Goal: Information Seeking & Learning: Learn about a topic

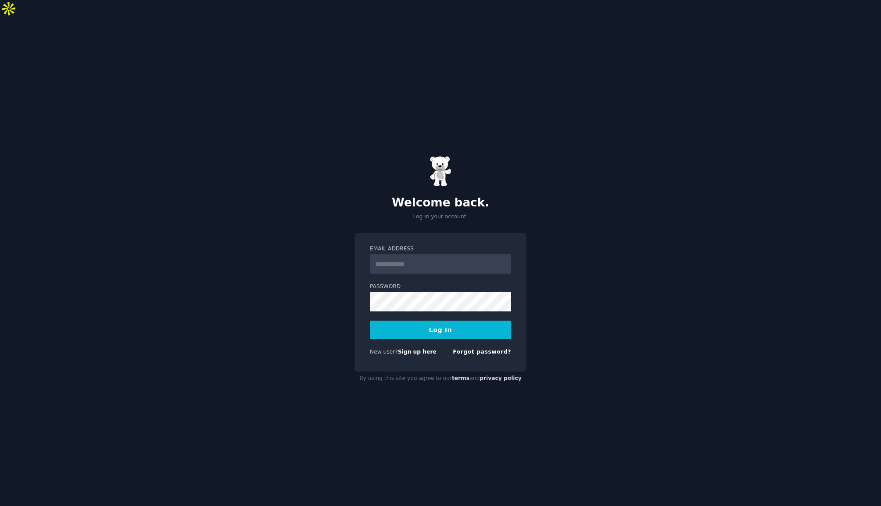
click at [412, 254] on input "Email Address" at bounding box center [440, 263] width 141 height 19
type input "**********"
click at [471, 320] on button "Log In" at bounding box center [440, 329] width 141 height 18
click at [473, 320] on div "Logging In..." at bounding box center [440, 329] width 141 height 18
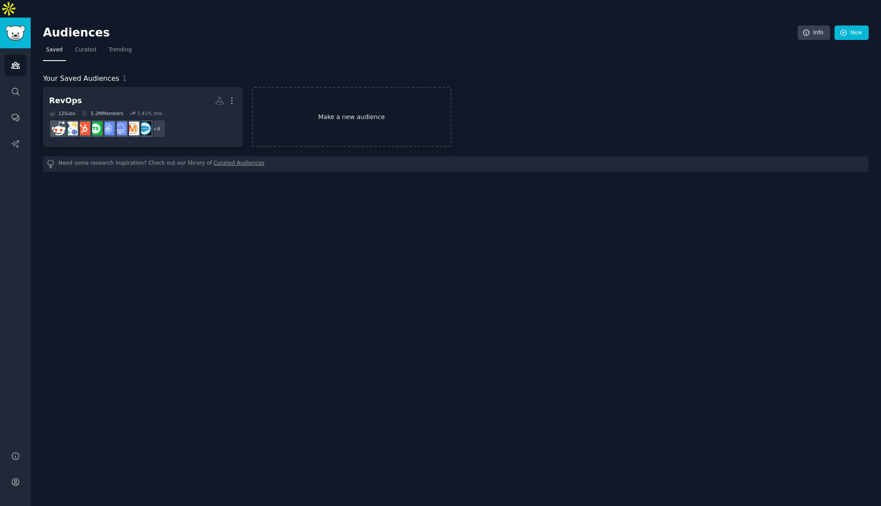
click at [363, 104] on link "Make a new audience" at bounding box center [352, 117] width 200 height 60
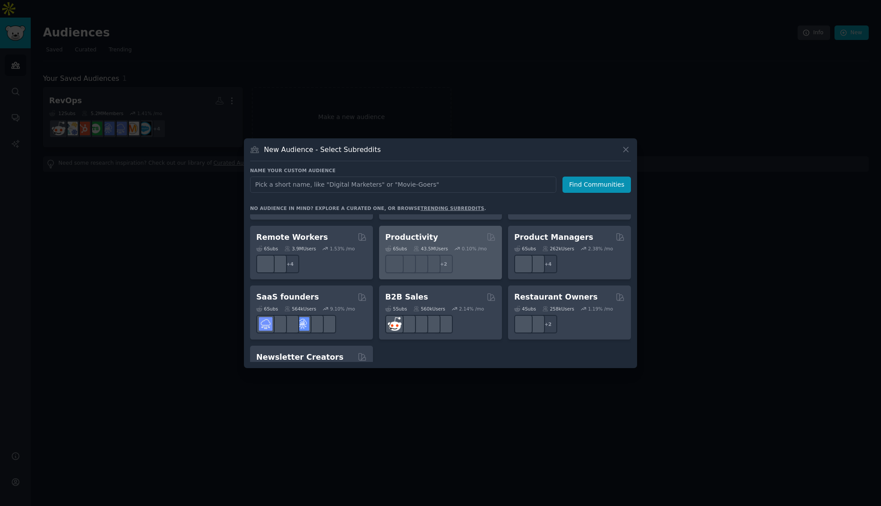
scroll to position [685, 0]
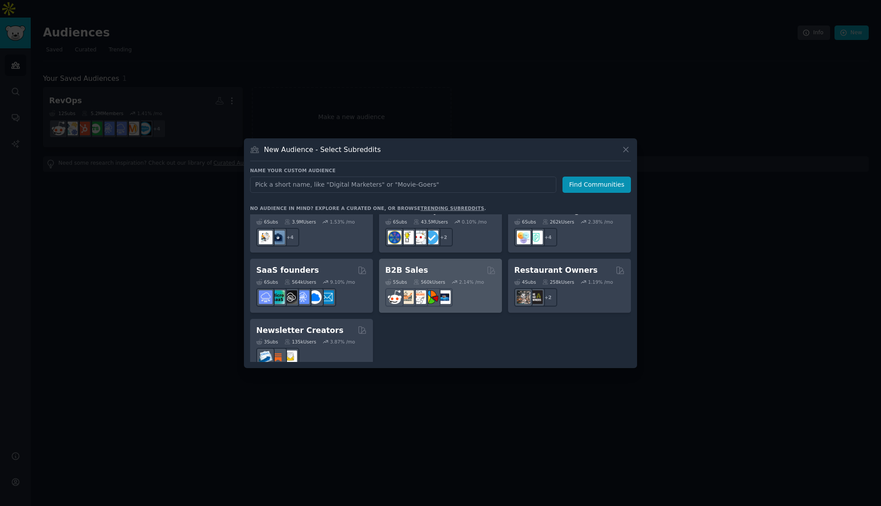
click at [426, 265] on div "B2B Sales Curated by GummySearch" at bounding box center [440, 270] width 111 height 11
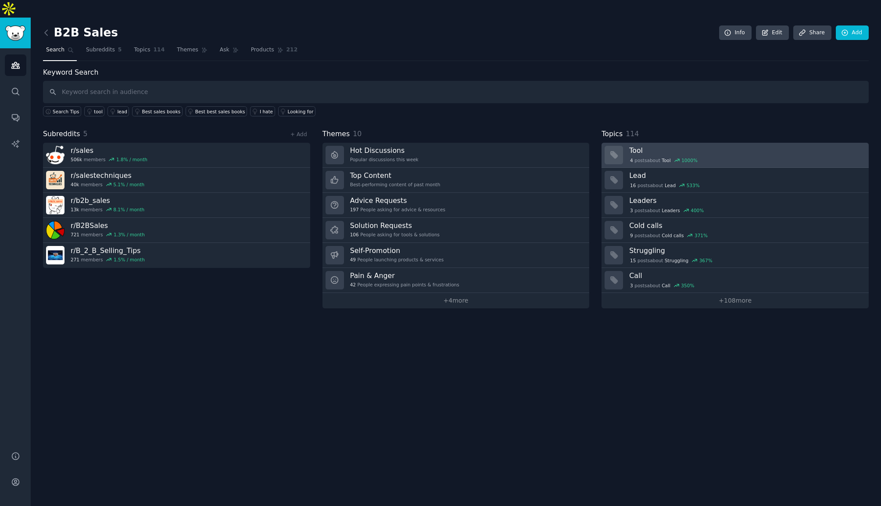
click at [684, 155] on div "4 post s about Tool 1000 %" at bounding box center [745, 159] width 233 height 9
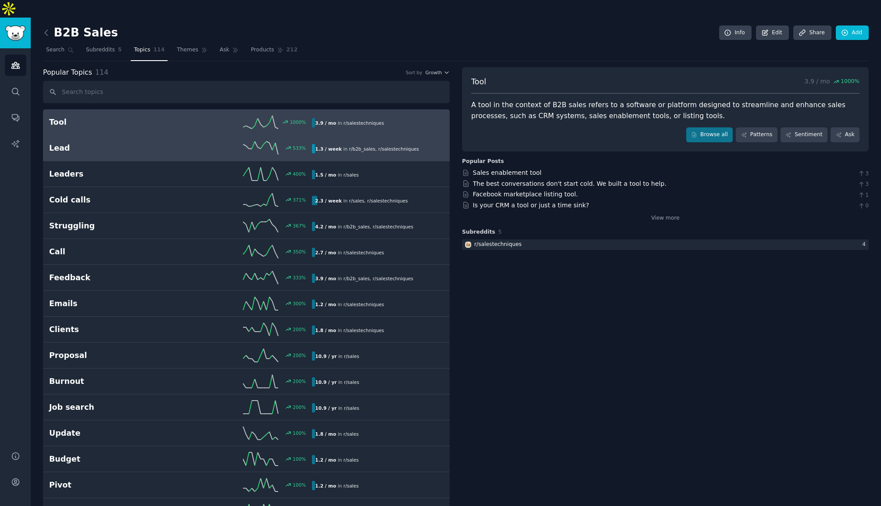
click at [84, 143] on h2 "Lead" at bounding box center [115, 148] width 132 height 11
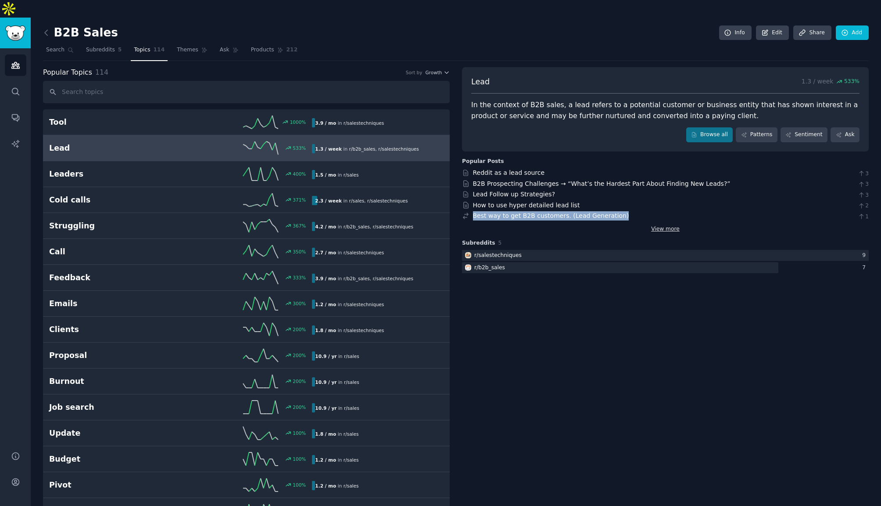
click at [661, 225] on link "View more" at bounding box center [665, 229] width 29 height 8
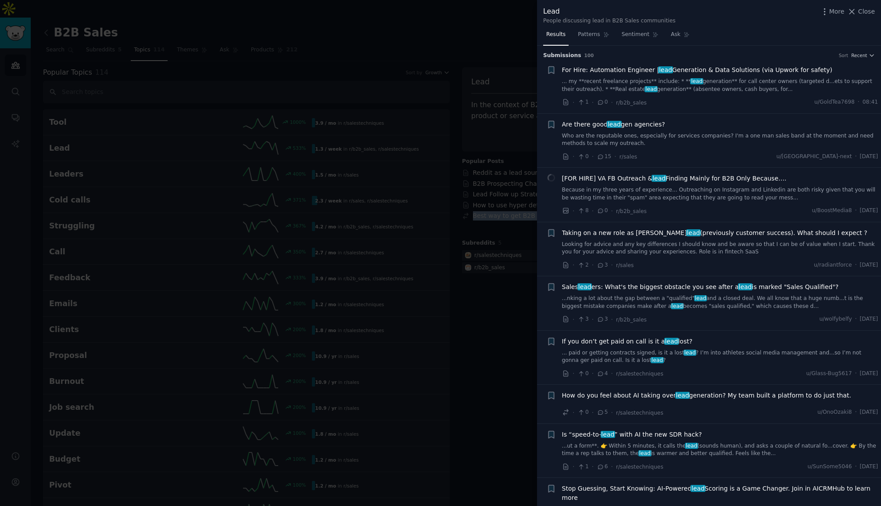
click at [635, 124] on span "Are there good lead gen agencies?" at bounding box center [613, 124] width 103 height 9
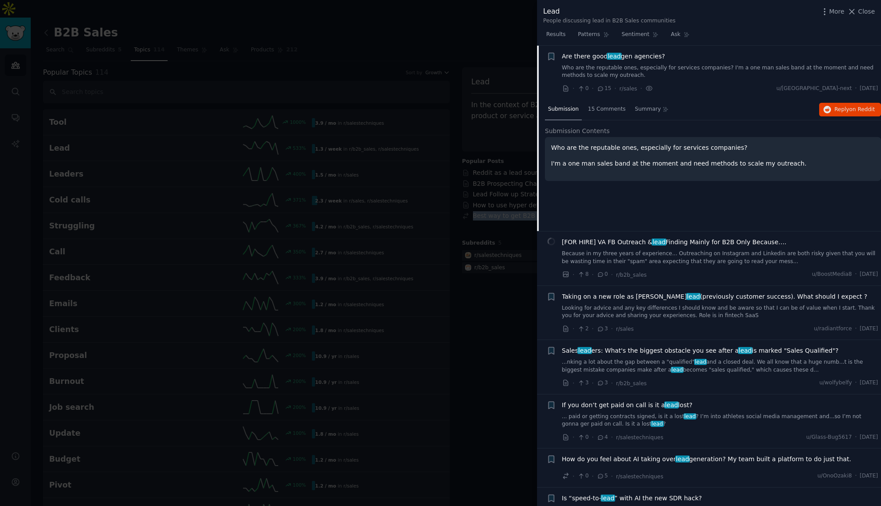
scroll to position [3, 0]
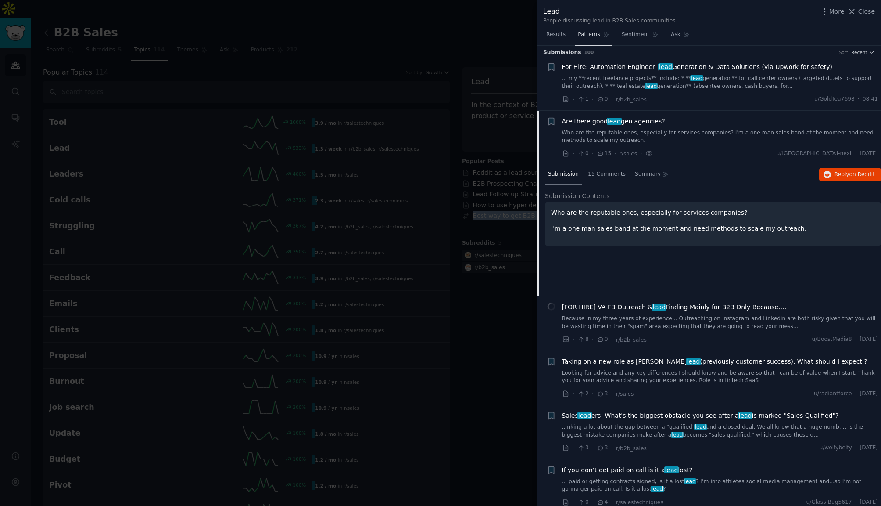
click at [594, 37] on span "Patterns" at bounding box center [589, 35] width 22 height 8
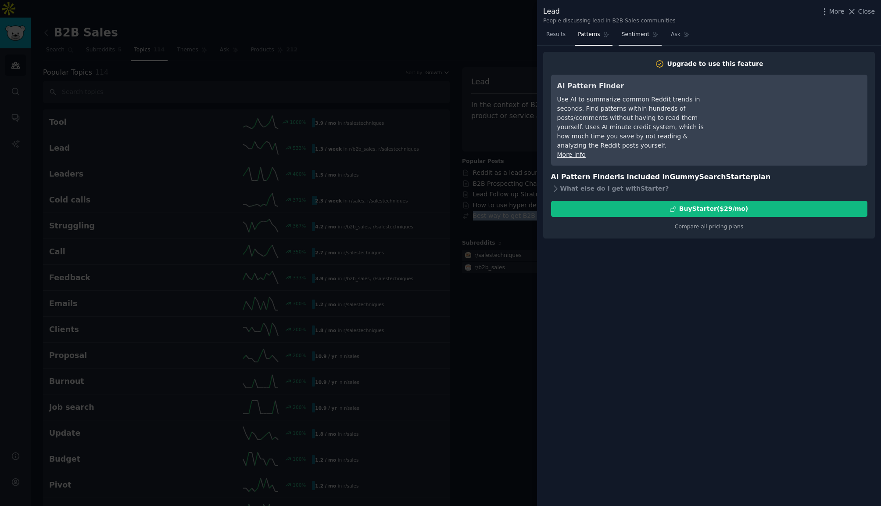
click at [626, 35] on span "Sentiment" at bounding box center [636, 35] width 28 height 8
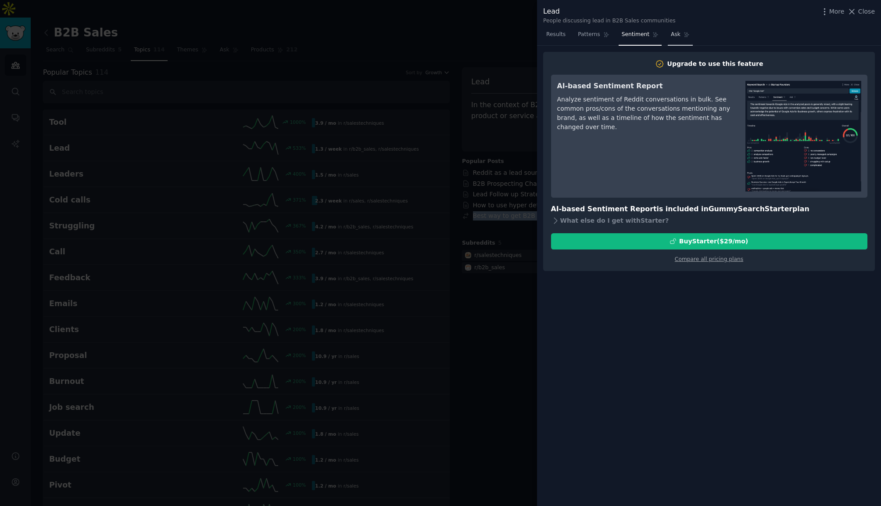
click at [683, 40] on link "Ask" at bounding box center [680, 37] width 25 height 18
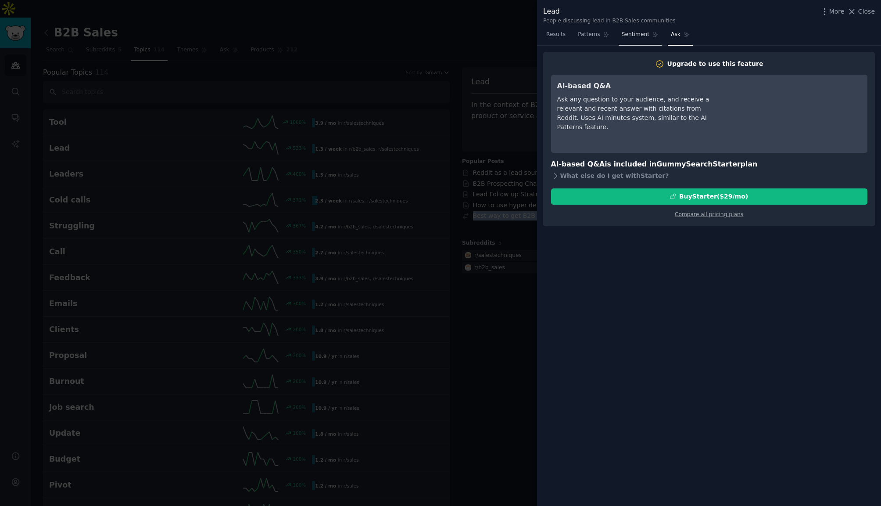
click at [630, 36] on span "Sentiment" at bounding box center [636, 35] width 28 height 8
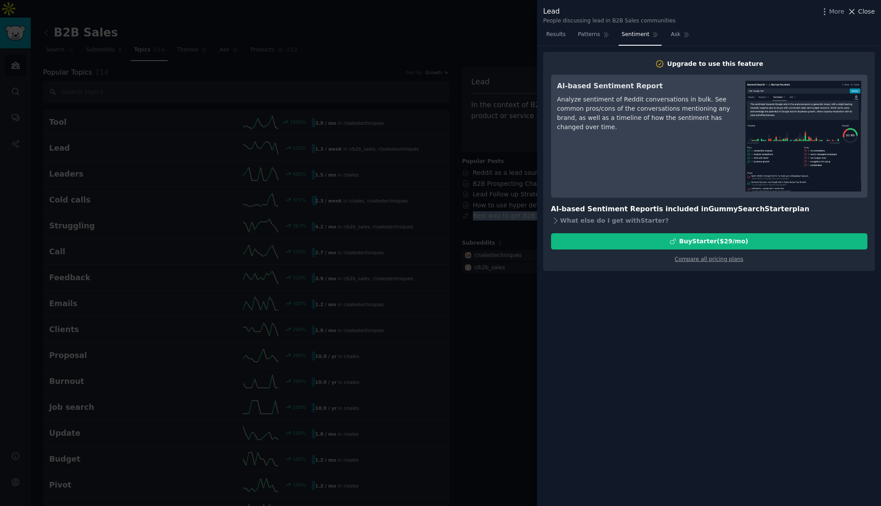
click at [862, 11] on span "Close" at bounding box center [866, 11] width 17 height 9
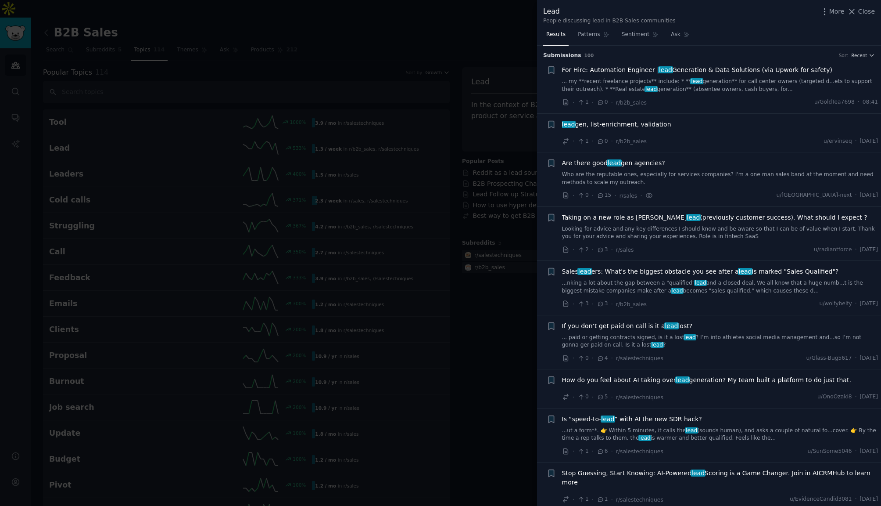
click at [201, 75] on div at bounding box center [440, 253] width 881 height 506
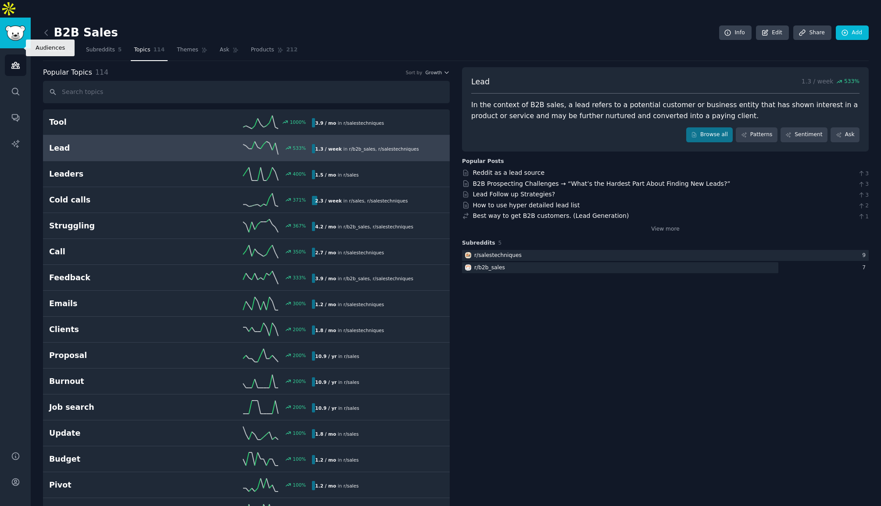
click at [21, 54] on link "Audiences" at bounding box center [16, 65] width 22 height 22
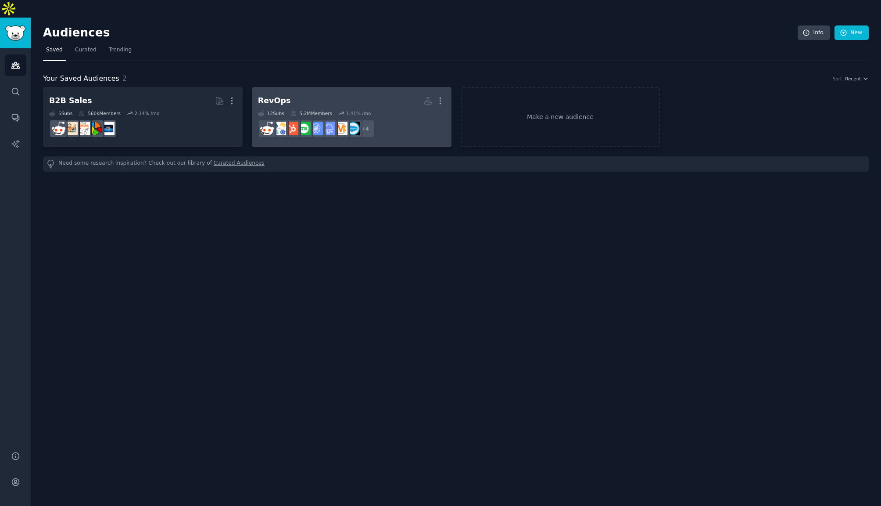
click at [330, 93] on h2 "RevOps More" at bounding box center [351, 100] width 187 height 15
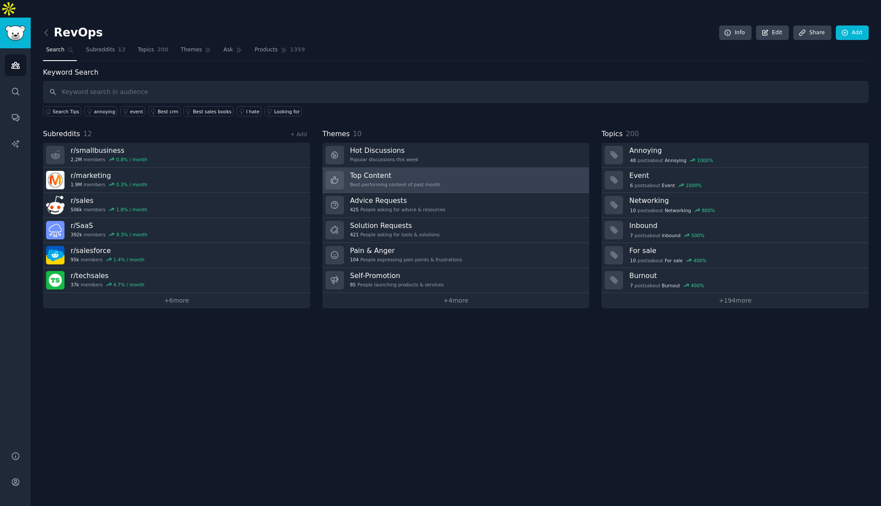
click at [410, 171] on h3 "Top Content" at bounding box center [395, 175] width 90 height 9
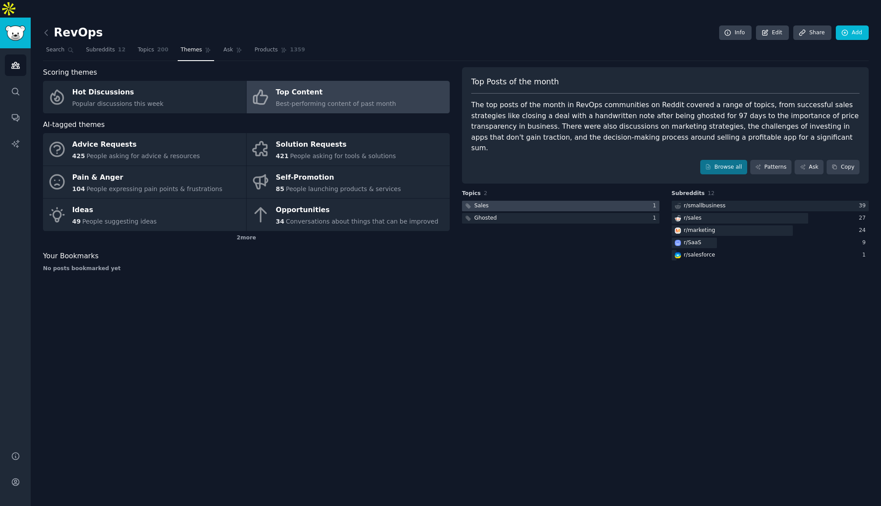
click at [525, 201] on div at bounding box center [561, 206] width 198 height 11
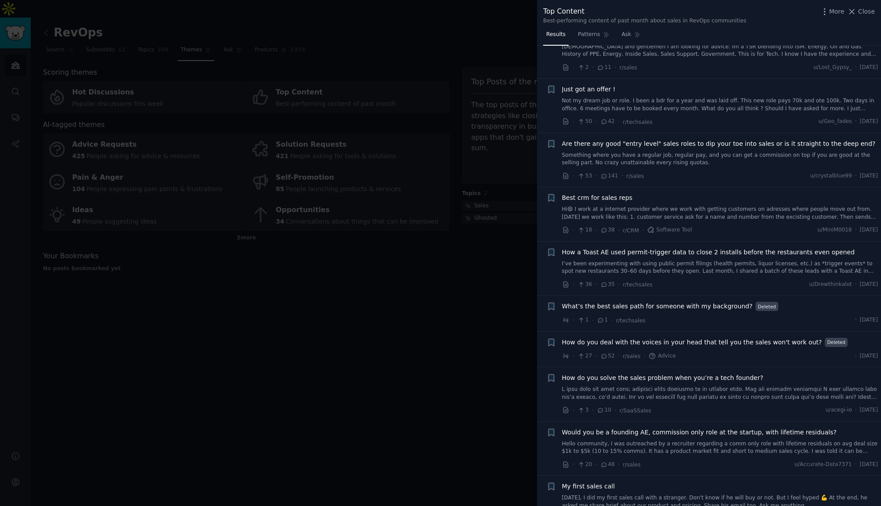
scroll to position [180, 0]
click at [466, 248] on div at bounding box center [440, 253] width 881 height 506
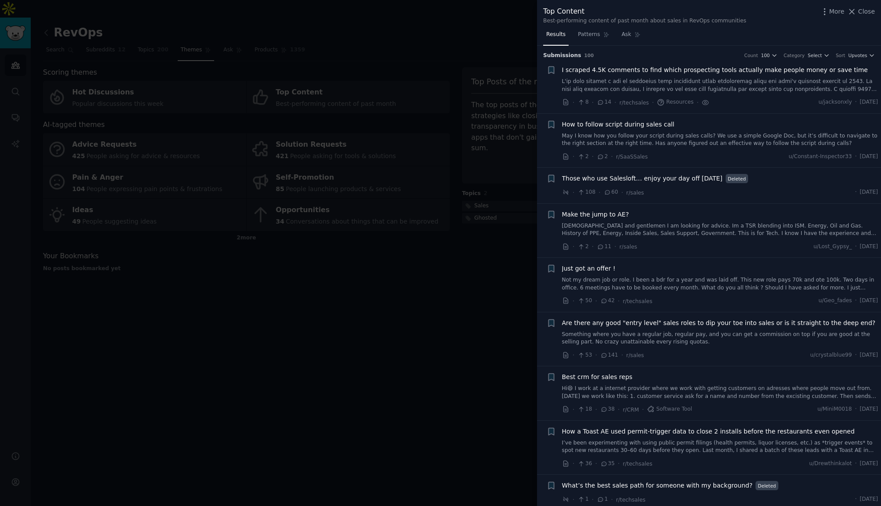
click at [45, 32] on div at bounding box center [440, 253] width 881 height 506
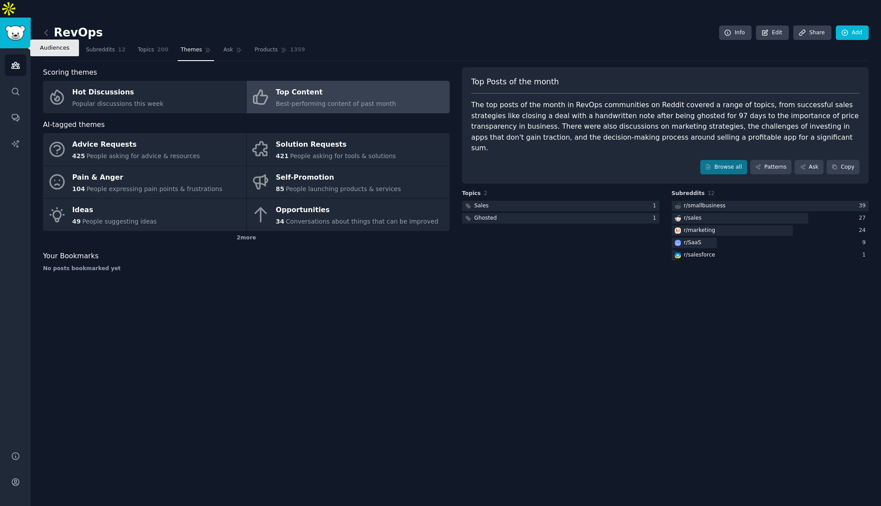
click at [9, 54] on link "Audiences" at bounding box center [16, 65] width 22 height 22
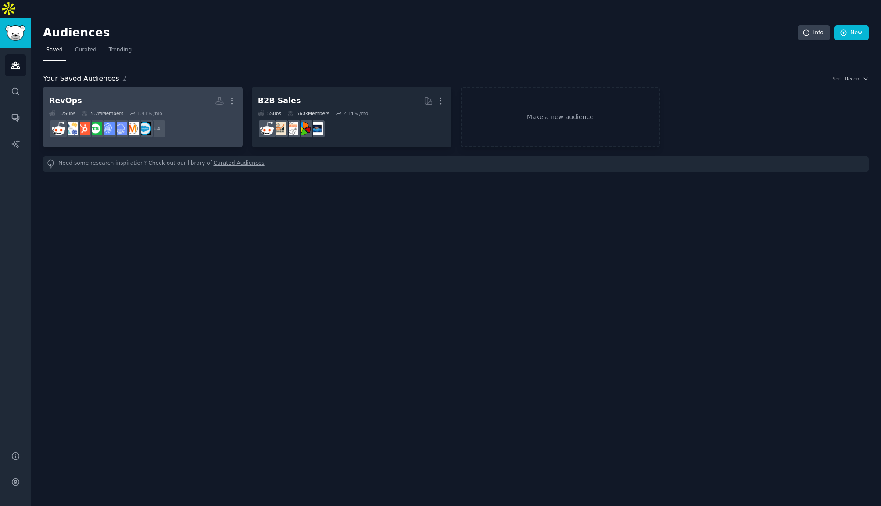
click at [95, 93] on h2 "RevOps Custom Audience More" at bounding box center [142, 100] width 187 height 15
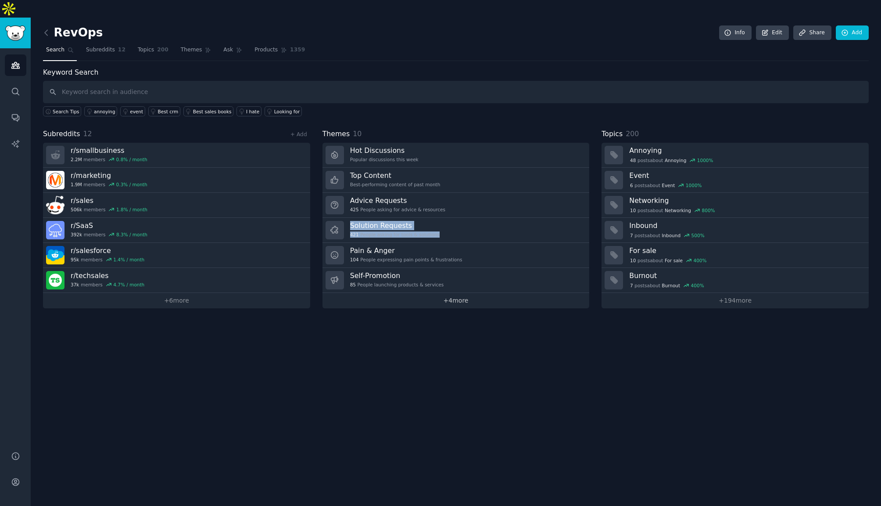
click at [460, 293] on link "+ 4 more" at bounding box center [456, 300] width 267 height 15
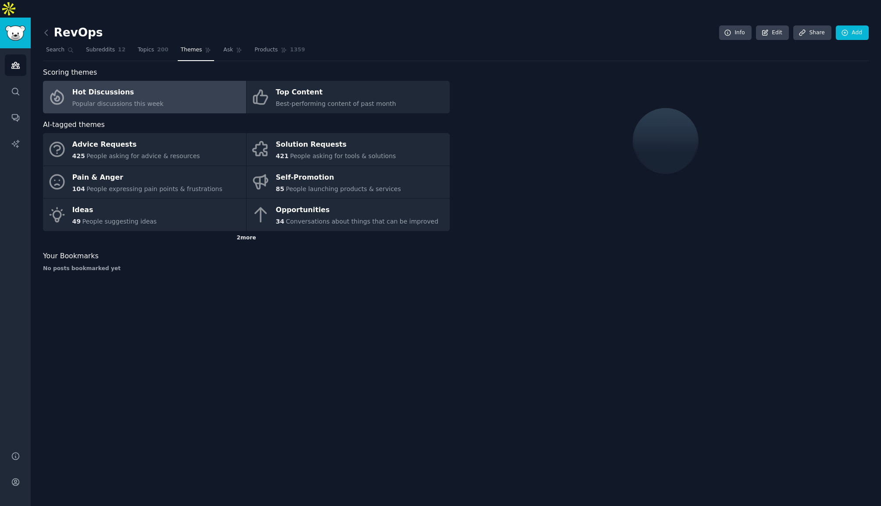
click at [245, 231] on div "2 more" at bounding box center [246, 238] width 407 height 14
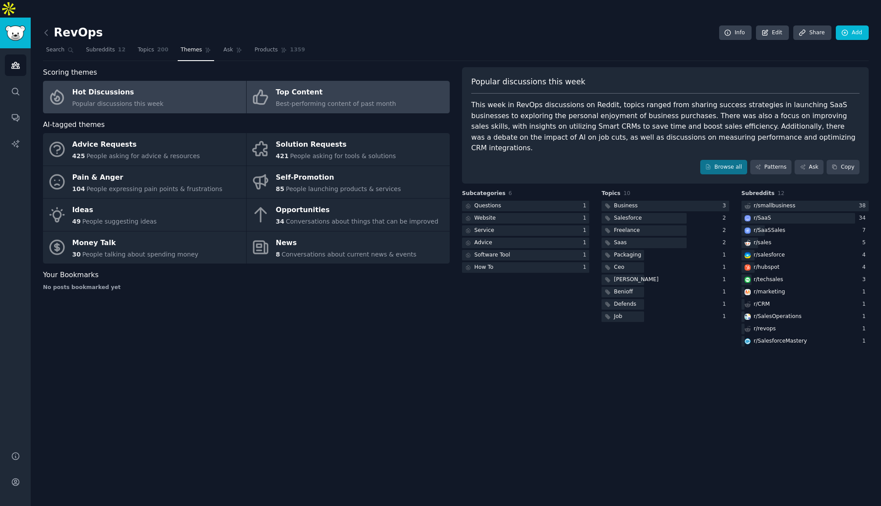
click at [270, 81] on link "Top Content Best-performing content of past month" at bounding box center [348, 97] width 203 height 32
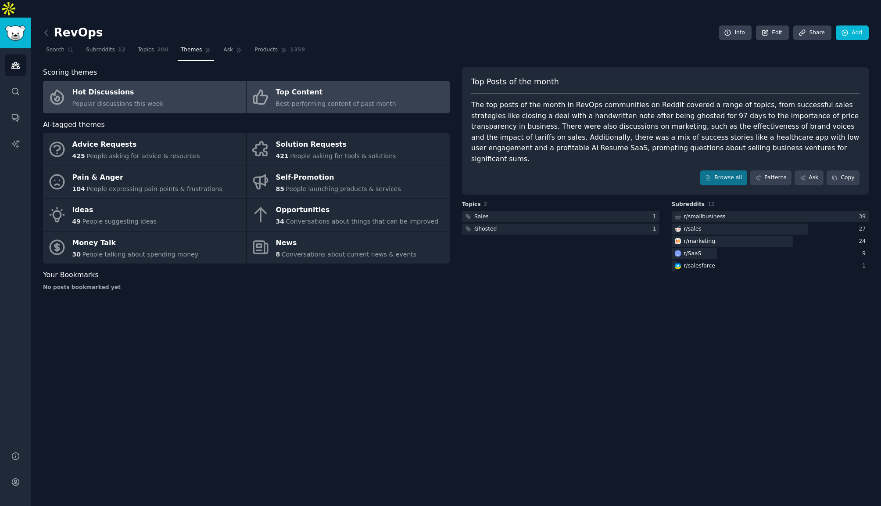
click at [133, 100] on span "Popular discussions this week" at bounding box center [117, 103] width 91 height 7
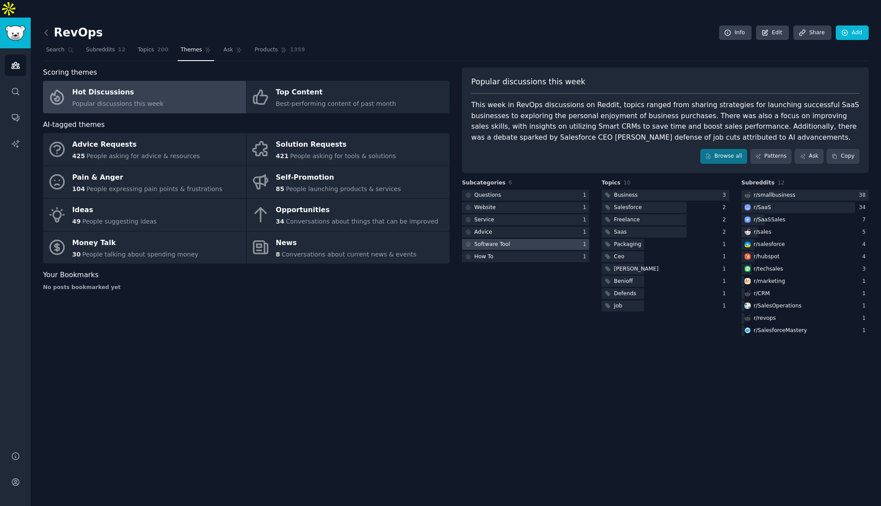
click at [512, 239] on div at bounding box center [525, 244] width 127 height 11
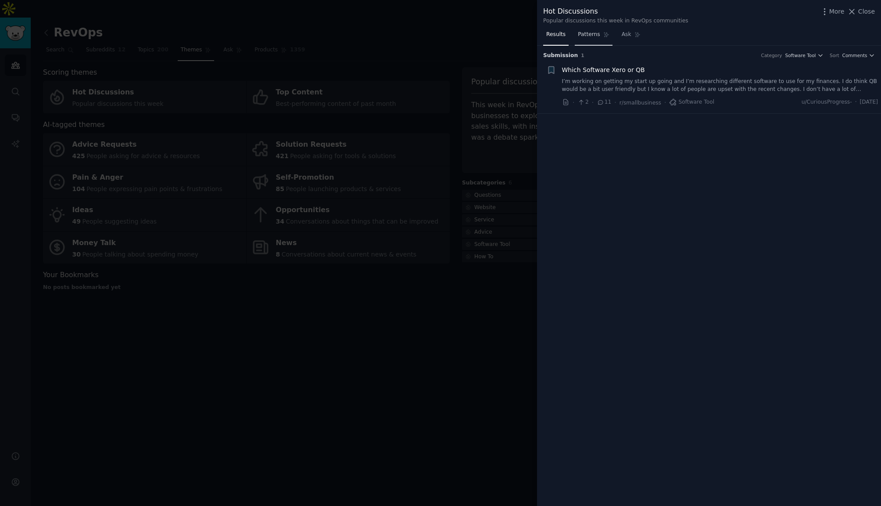
click at [587, 35] on span "Patterns" at bounding box center [589, 35] width 22 height 8
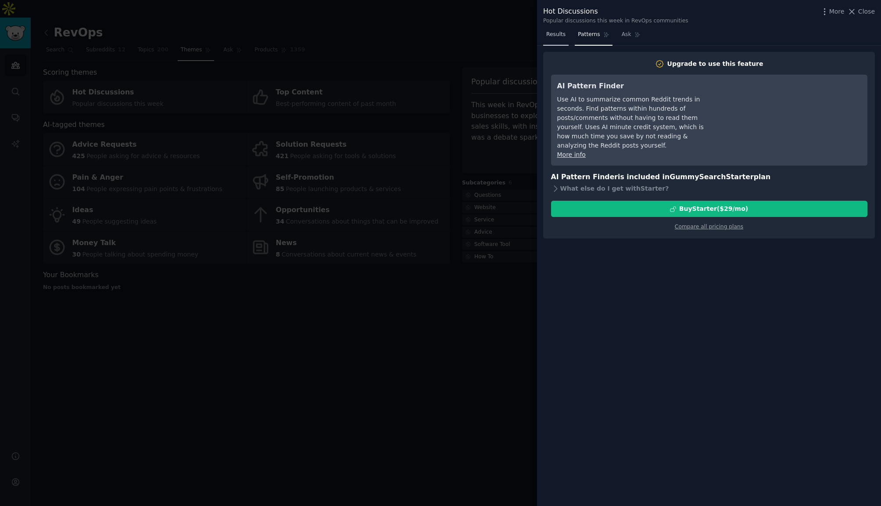
click at [567, 37] on link "Results" at bounding box center [555, 37] width 25 height 18
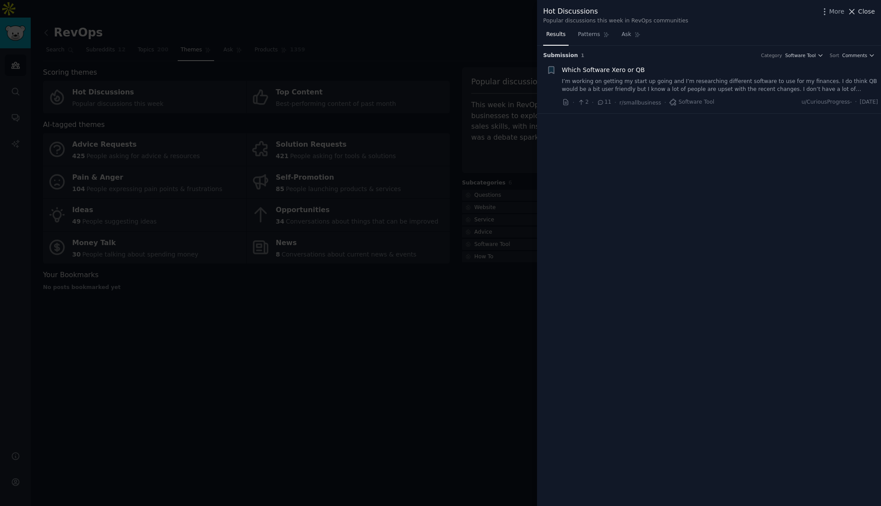
click at [862, 11] on span "Close" at bounding box center [866, 11] width 17 height 9
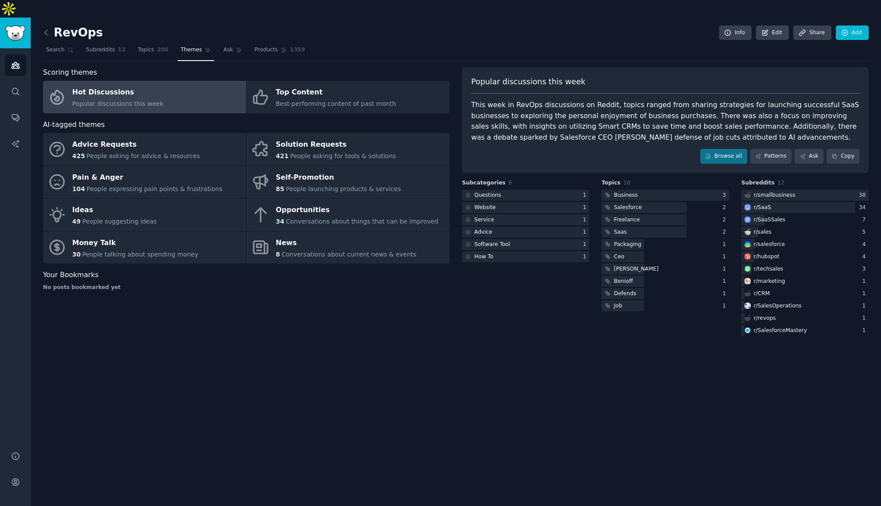
click at [16, 61] on icon "Sidebar" at bounding box center [15, 65] width 9 height 9
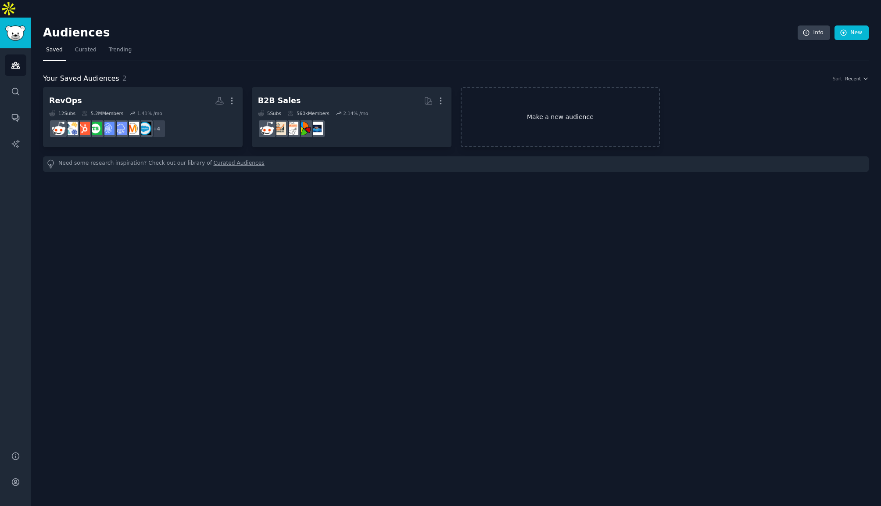
click at [569, 106] on link "Make a new audience" at bounding box center [561, 117] width 200 height 60
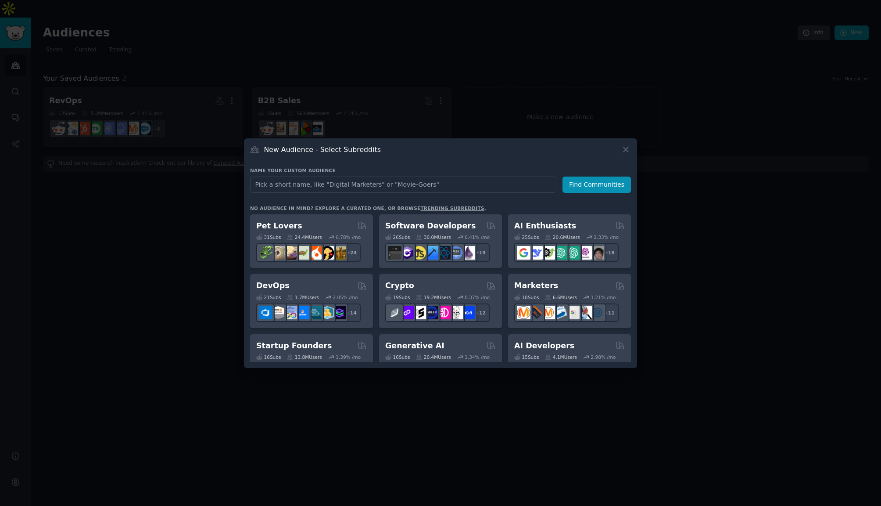
click at [449, 185] on input "text" at bounding box center [403, 184] width 306 height 16
type input "Lead"
click at [575, 184] on button "Find Communities" at bounding box center [597, 184] width 68 height 16
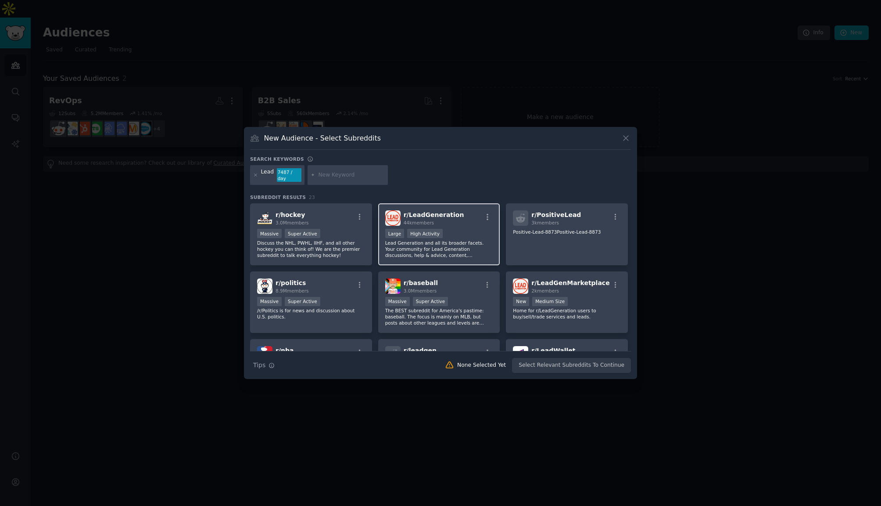
click at [431, 215] on span "r/ LeadGeneration" at bounding box center [434, 214] width 61 height 7
click at [606, 366] on button "Create Audience" at bounding box center [603, 365] width 58 height 15
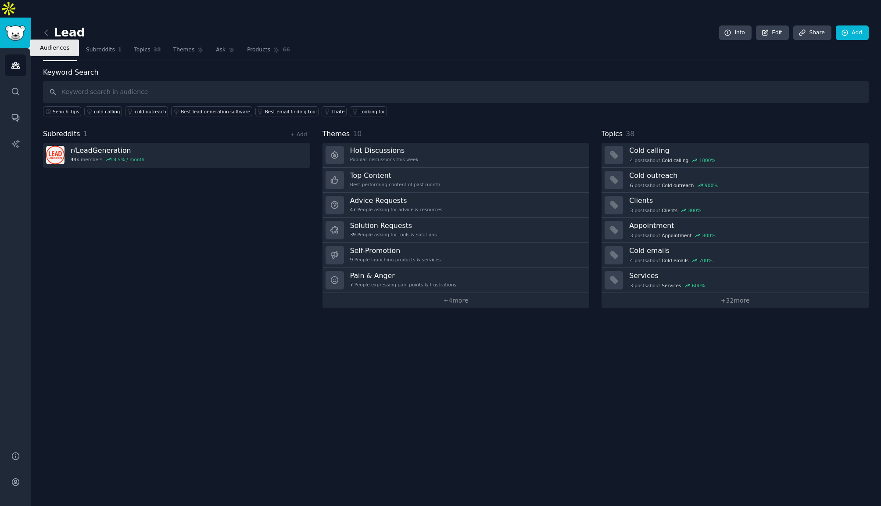
click at [12, 61] on icon "Sidebar" at bounding box center [15, 65] width 9 height 9
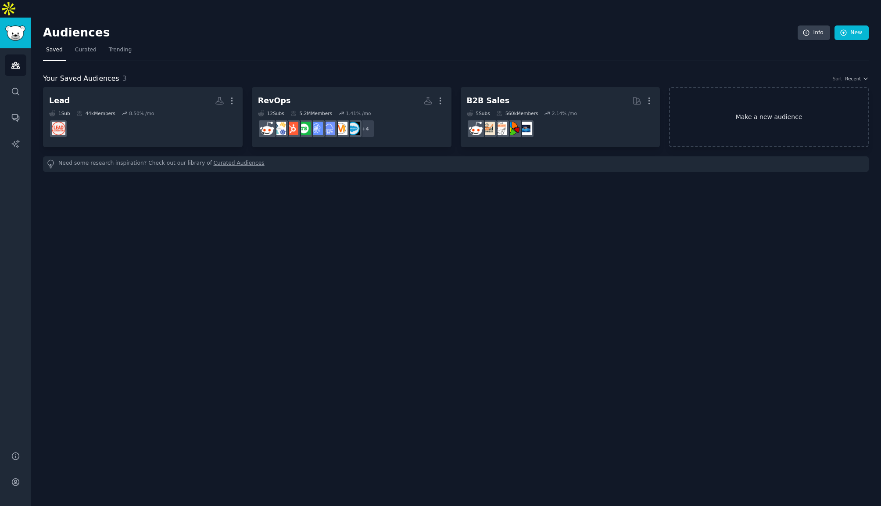
click at [754, 107] on link "Make a new audience" at bounding box center [769, 117] width 200 height 60
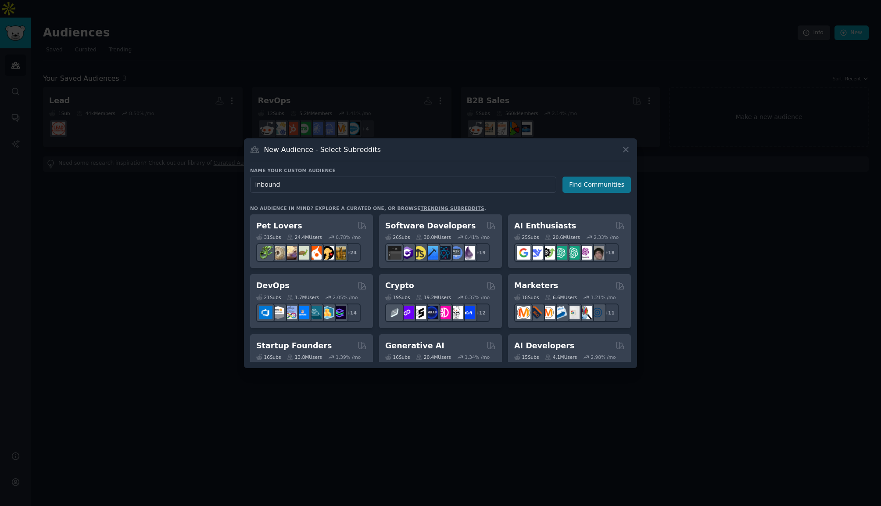
type input "inbound"
click at [602, 187] on button "Find Communities" at bounding box center [597, 184] width 68 height 16
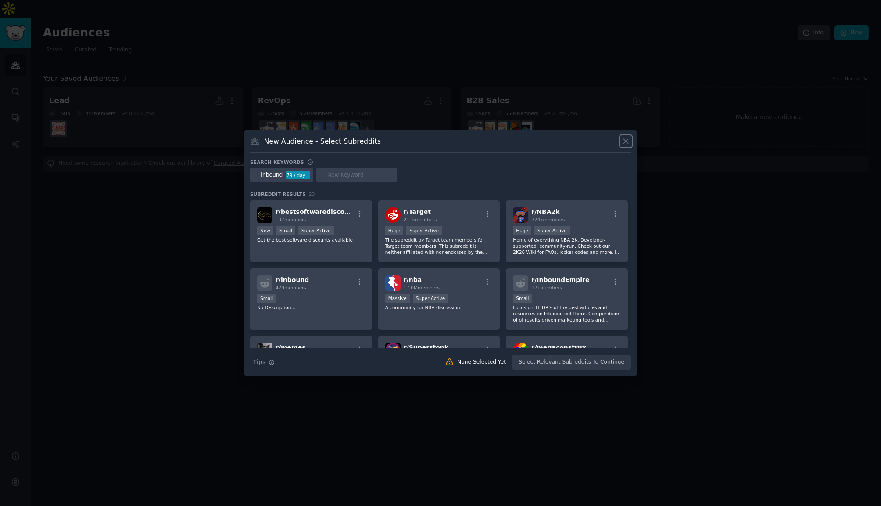
click at [625, 140] on icon at bounding box center [626, 141] width 5 height 5
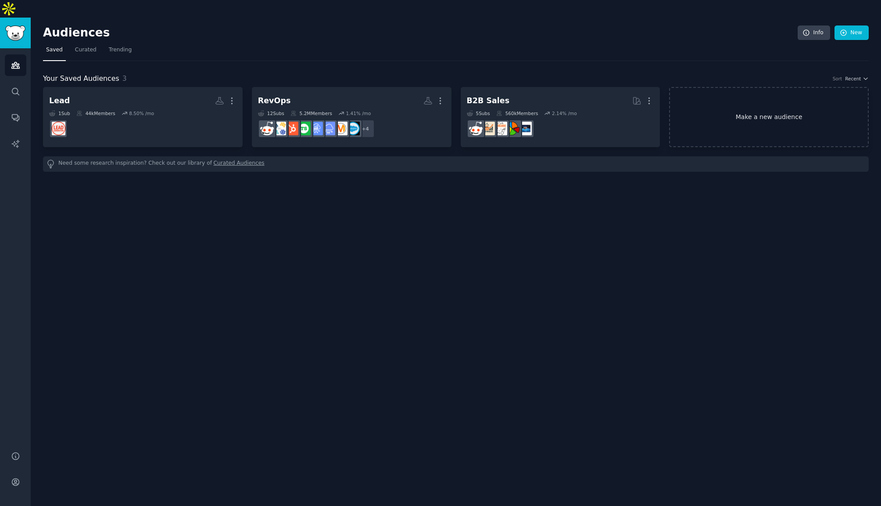
click at [753, 107] on link "Make a new audience" at bounding box center [769, 117] width 200 height 60
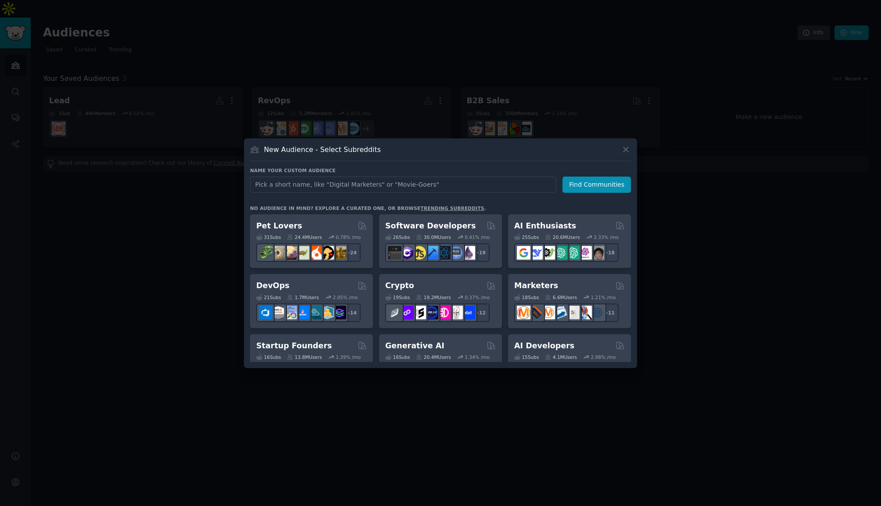
click at [437, 183] on input "text" at bounding box center [403, 184] width 306 height 16
type input "Hubspot"
click at [624, 181] on button "Find Communities" at bounding box center [597, 184] width 68 height 16
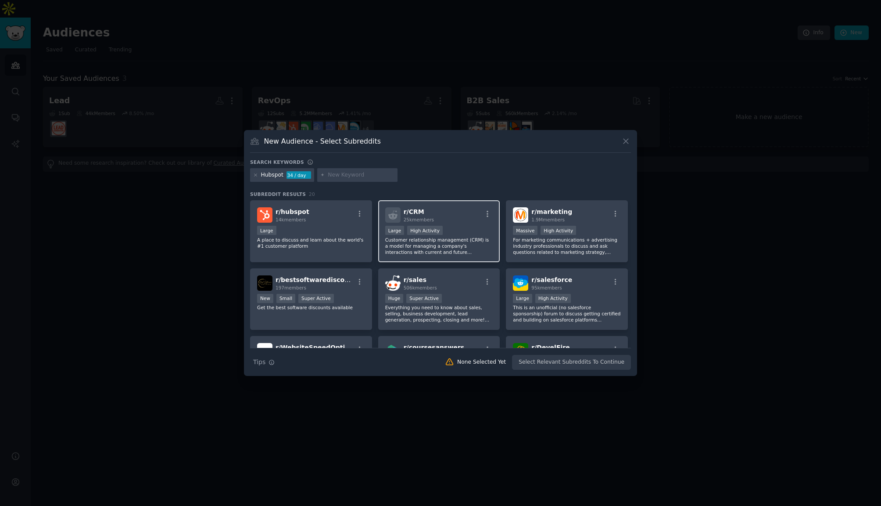
click at [432, 215] on h2 "r/ CRM 25k members" at bounding box center [419, 214] width 30 height 15
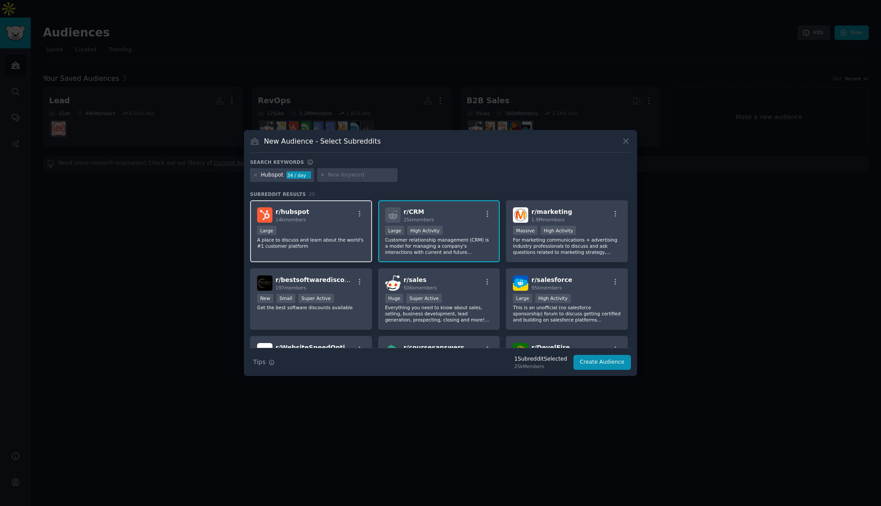
click at [330, 226] on div "Large" at bounding box center [311, 231] width 108 height 11
click at [585, 220] on div "r/ marketing 1.9M members" at bounding box center [567, 214] width 108 height 15
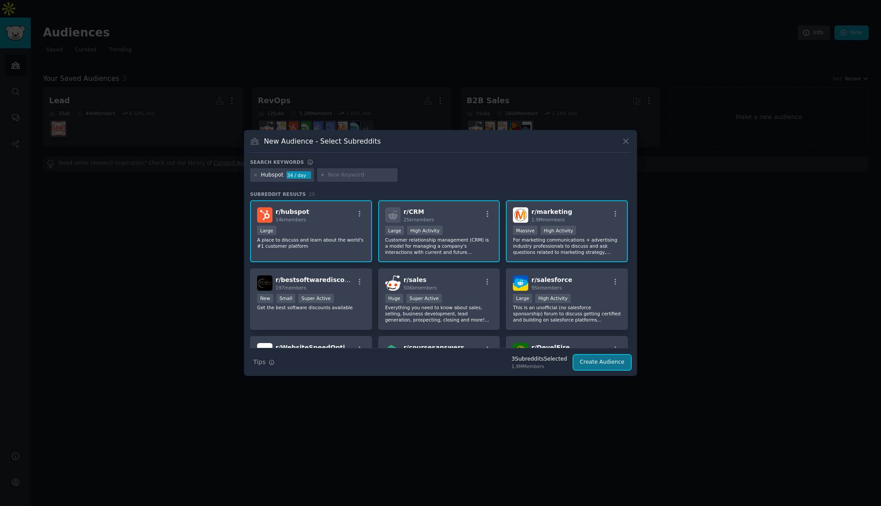
click at [606, 359] on button "Create Audience" at bounding box center [603, 362] width 58 height 15
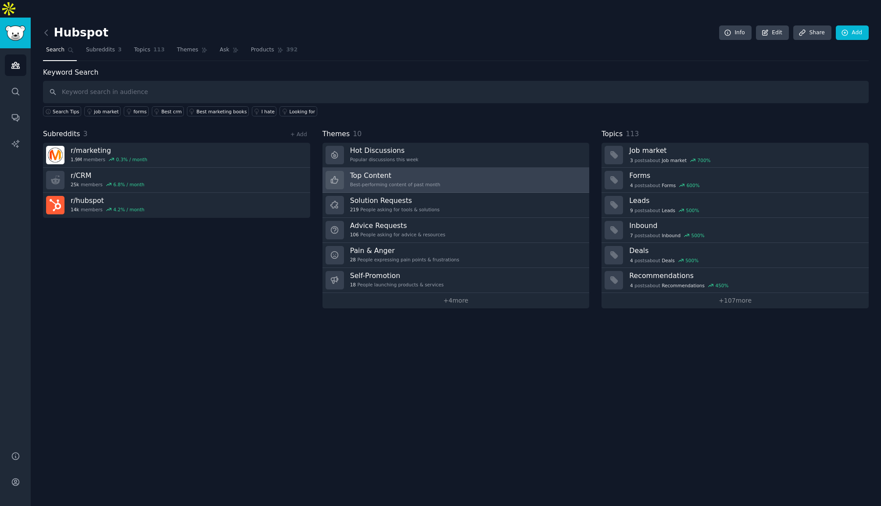
click at [445, 168] on link "Top Content Best-performing content of past month" at bounding box center [456, 180] width 267 height 25
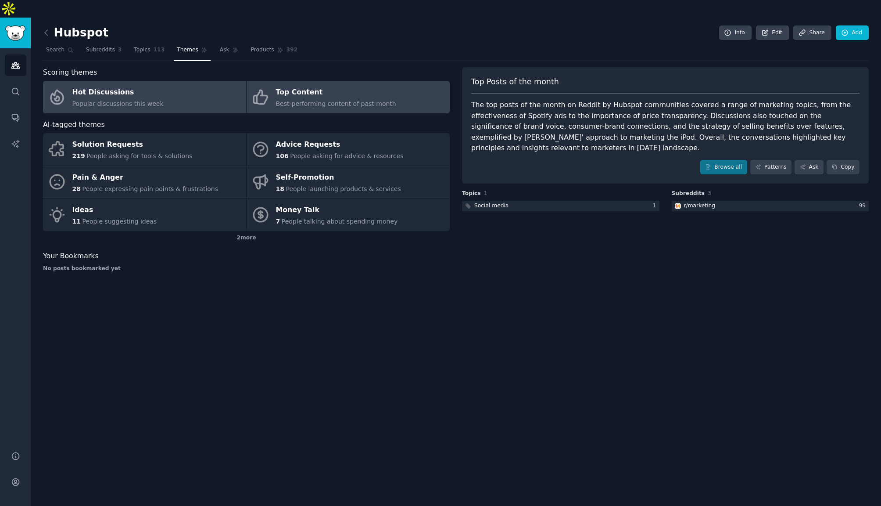
click at [132, 86] on div "Hot Discussions" at bounding box center [117, 93] width 91 height 14
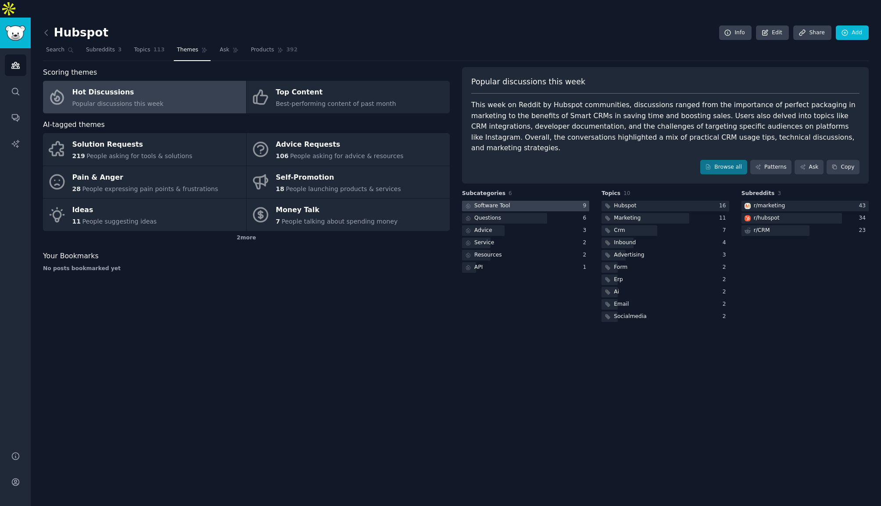
click at [517, 201] on div at bounding box center [525, 206] width 127 height 11
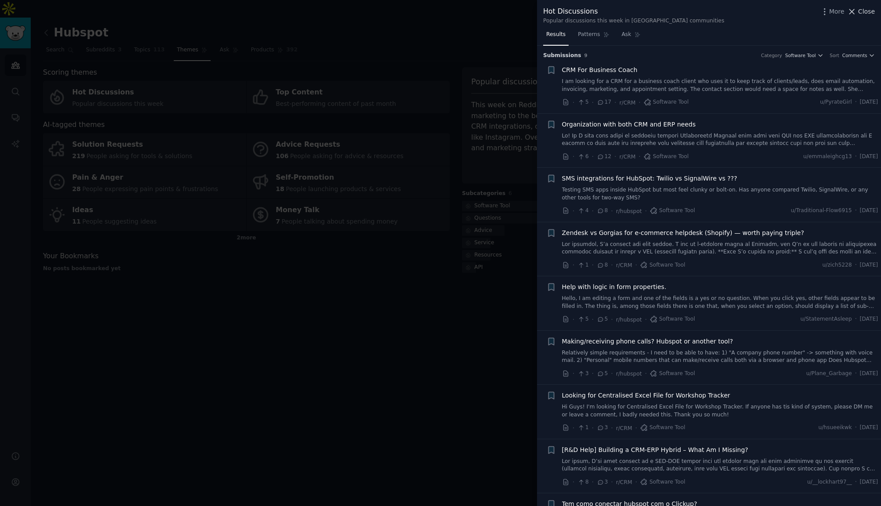
click at [864, 14] on span "Close" at bounding box center [866, 11] width 17 height 9
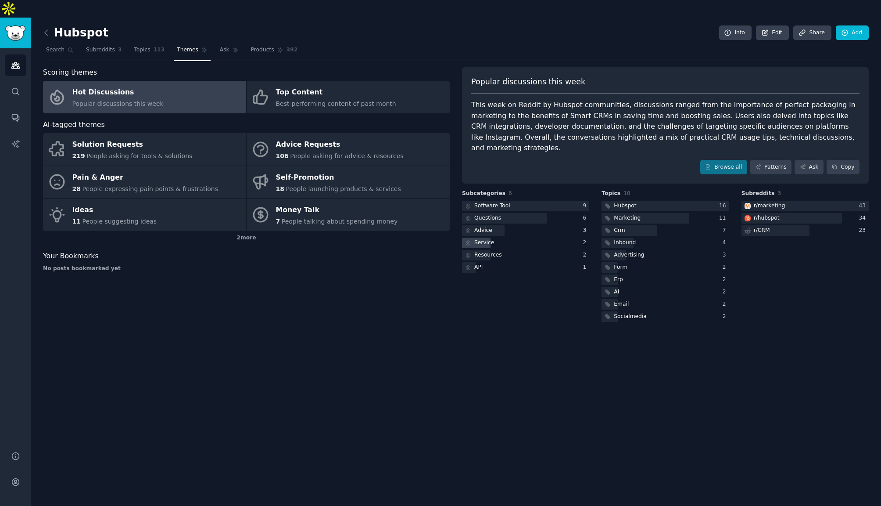
click at [483, 239] on div "Service" at bounding box center [484, 243] width 20 height 8
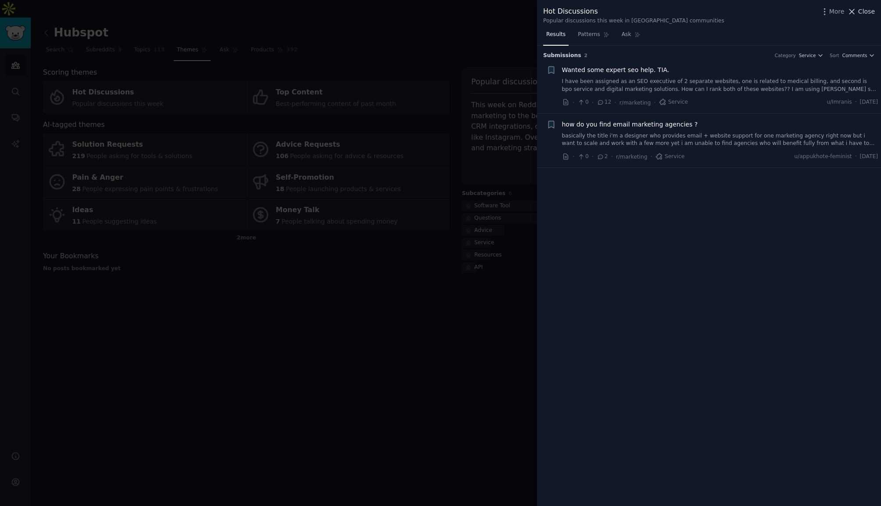
click at [872, 12] on span "Close" at bounding box center [866, 11] width 17 height 9
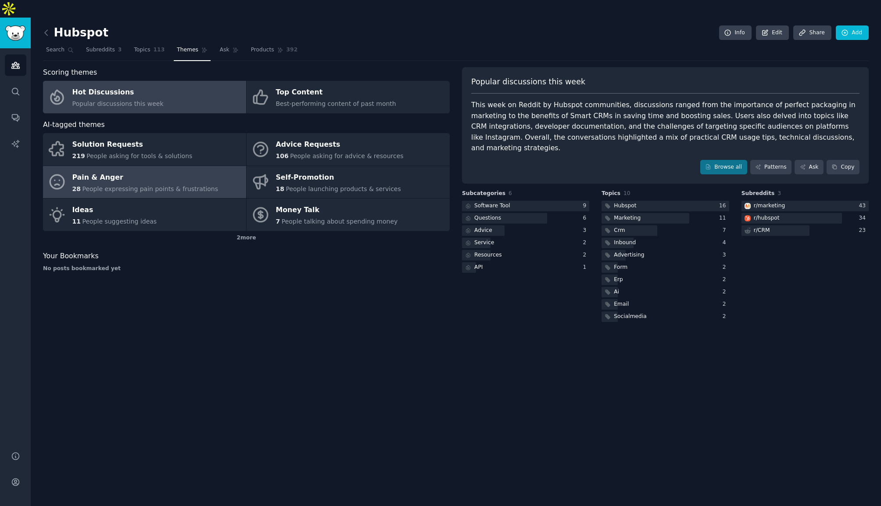
click at [129, 170] on div "Pain & Anger" at bounding box center [145, 177] width 146 height 14
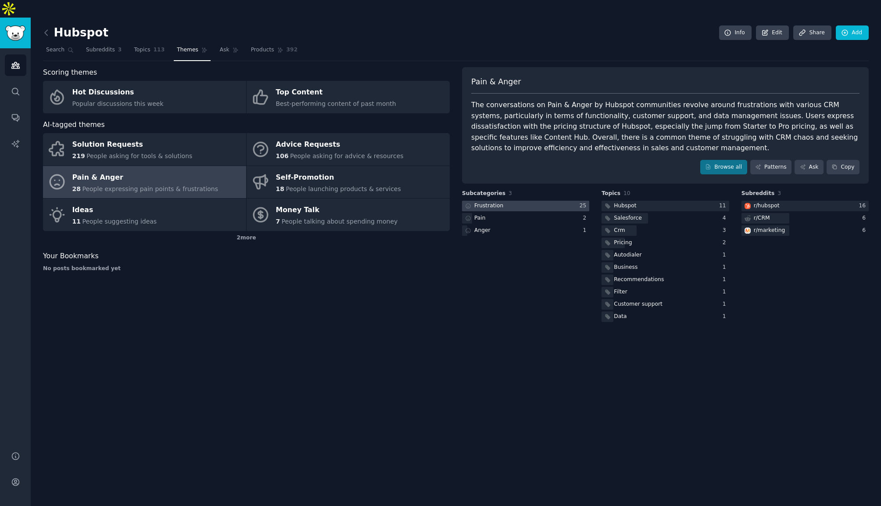
click at [522, 201] on div at bounding box center [525, 206] width 127 height 11
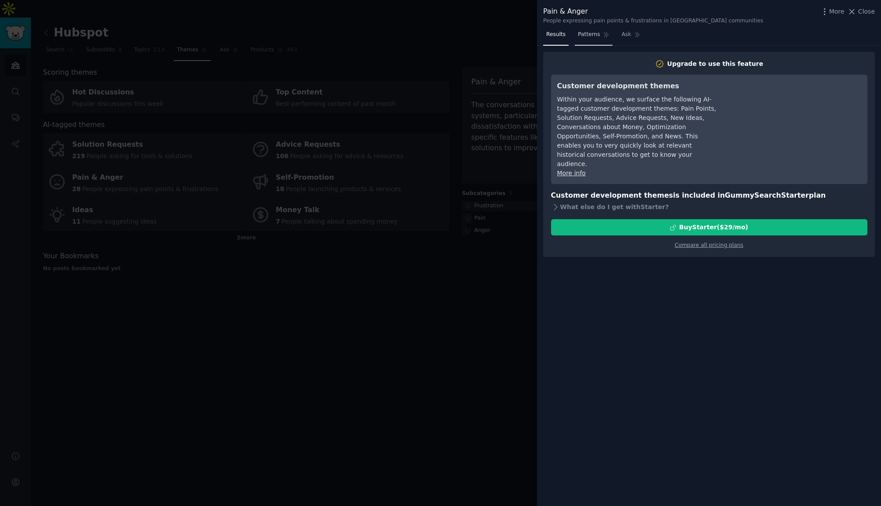
click at [586, 32] on span "Patterns" at bounding box center [589, 35] width 22 height 8
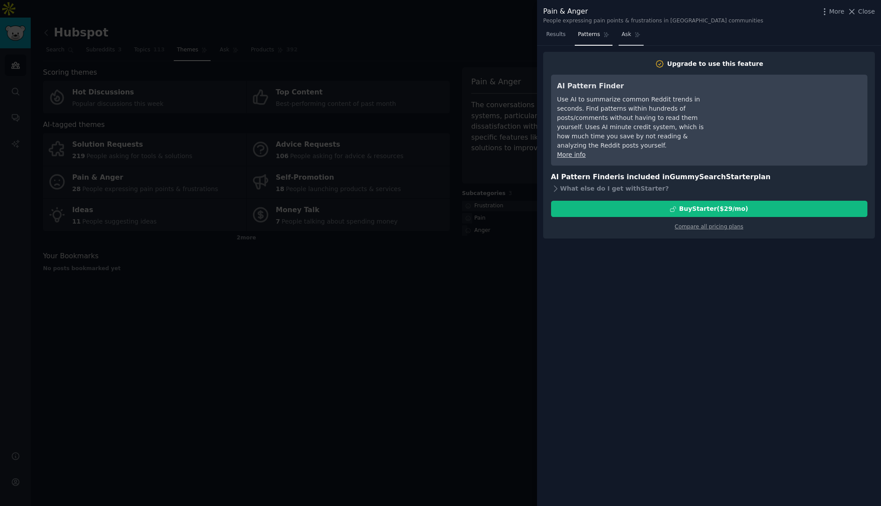
click at [632, 34] on link "Ask" at bounding box center [631, 37] width 25 height 18
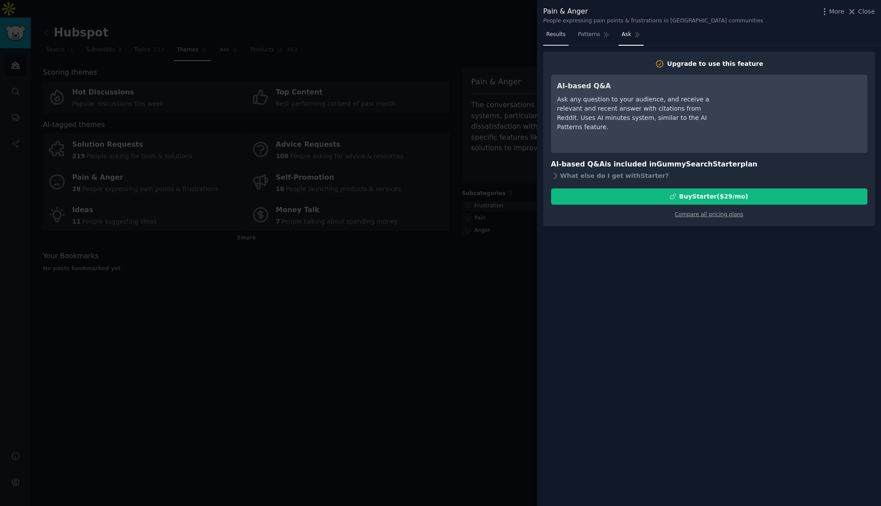
click at [554, 34] on span "Results" at bounding box center [555, 35] width 19 height 8
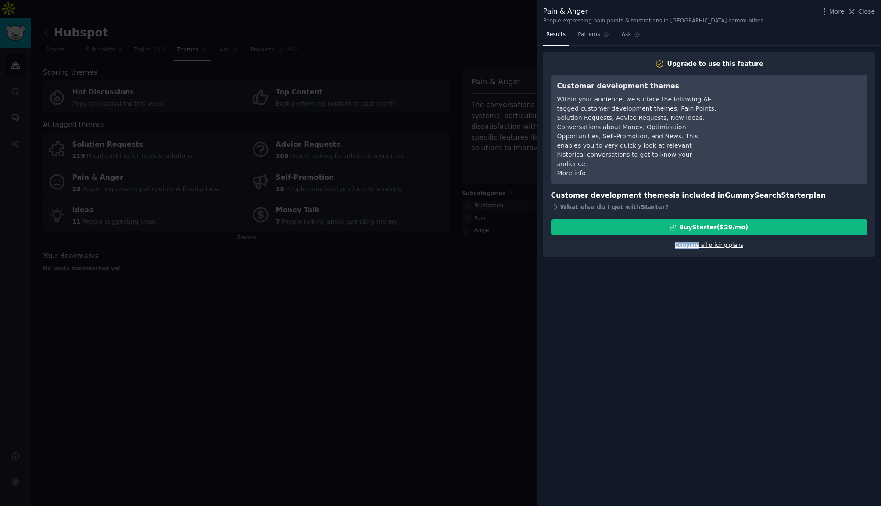
click at [700, 235] on div "Compare all pricing plans" at bounding box center [709, 242] width 316 height 14
click at [708, 242] on link "Compare all pricing plans" at bounding box center [709, 245] width 68 height 6
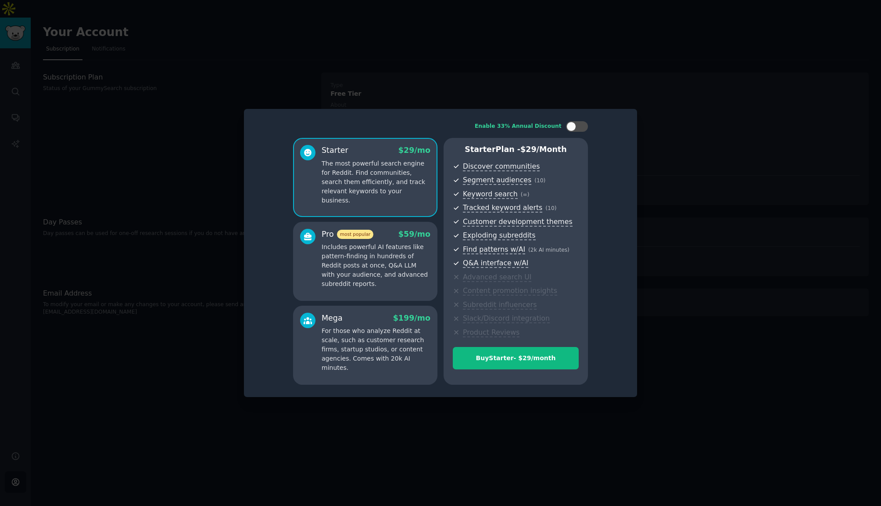
click at [377, 273] on p "Includes powerful AI features like pattern-finding in hundreds of Reddit posts …" at bounding box center [376, 265] width 109 height 46
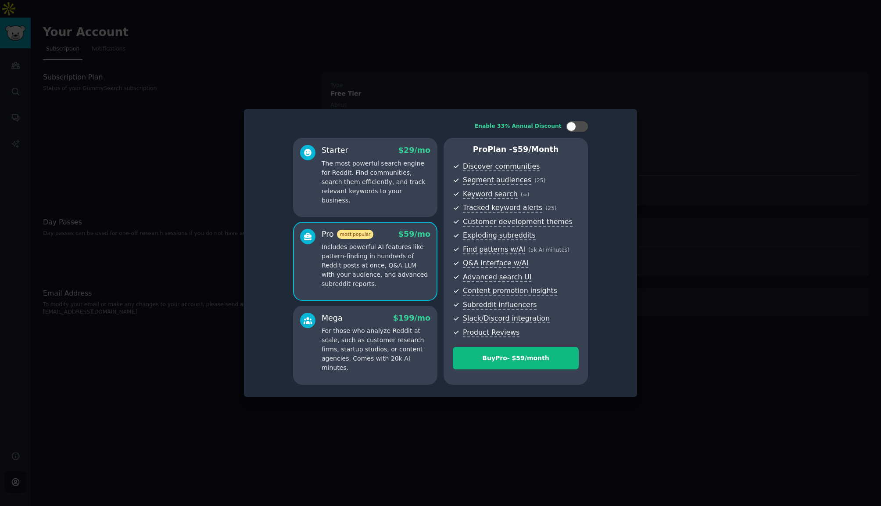
click at [368, 337] on p "For those who analyze Reddit at scale, such as customer research firms, startup…" at bounding box center [376, 349] width 109 height 46
click at [371, 264] on p "Includes powerful AI features like pattern-finding in hundreds of Reddit posts …" at bounding box center [376, 265] width 109 height 46
click at [349, 171] on p "The most powerful search engine for Reddit. Find communities, search them effic…" at bounding box center [376, 182] width 109 height 46
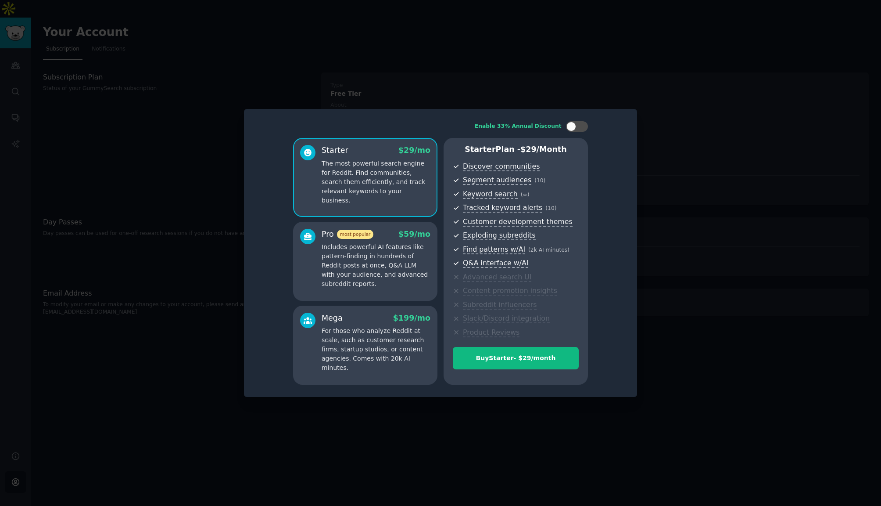
click at [350, 244] on p "Includes powerful AI features like pattern-finding in hundreds of Reddit posts …" at bounding box center [376, 265] width 109 height 46
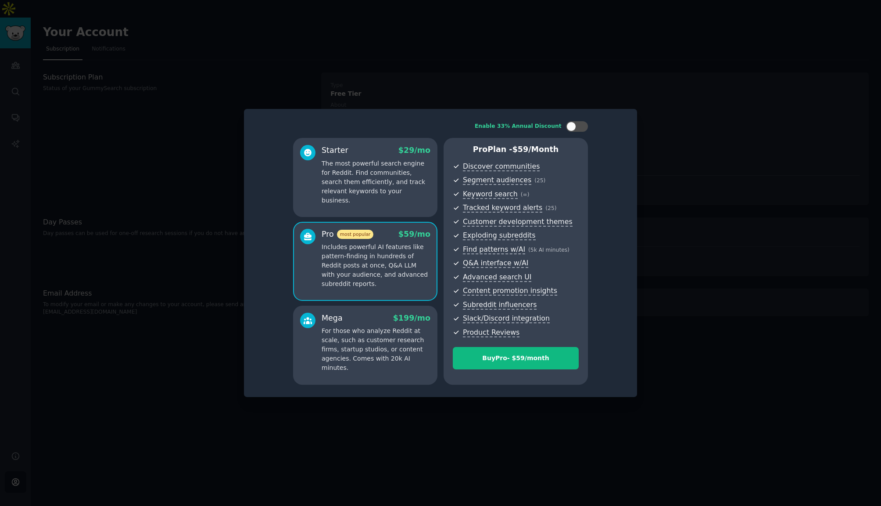
click at [698, 91] on div at bounding box center [440, 253] width 881 height 506
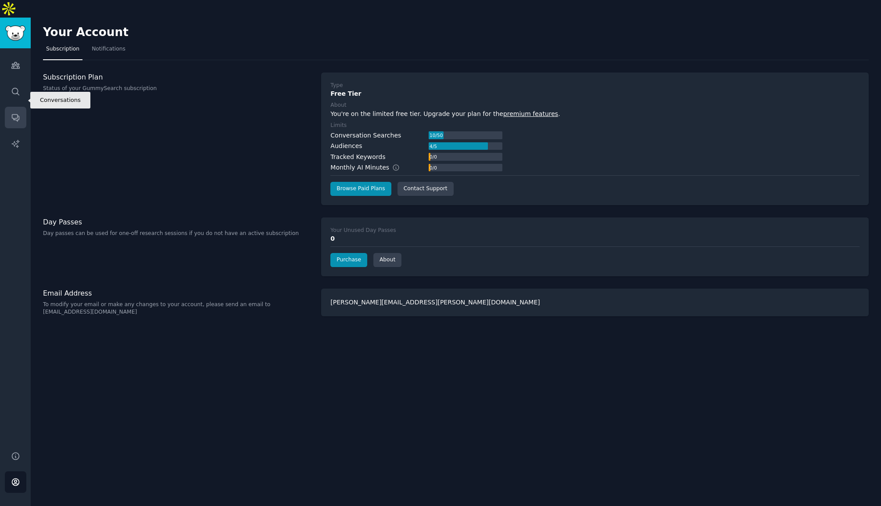
click at [18, 113] on icon "Sidebar" at bounding box center [15, 117] width 9 height 9
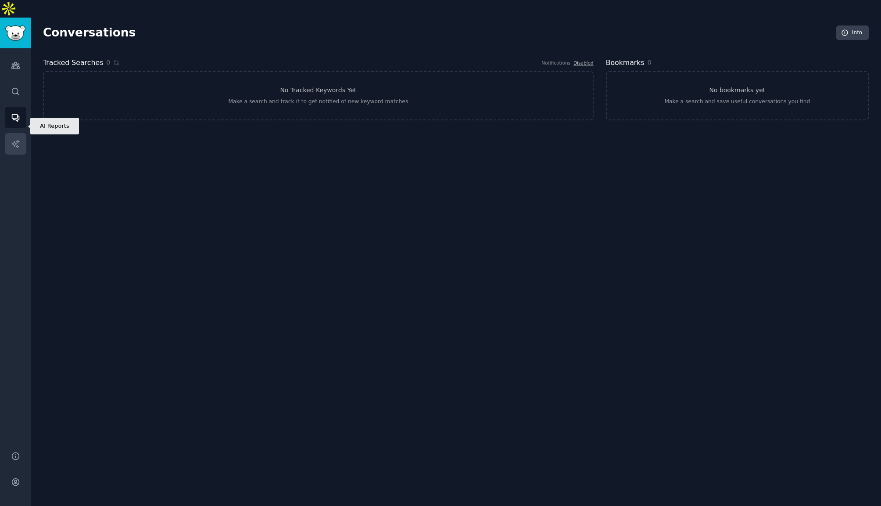
click at [14, 140] on icon "Sidebar" at bounding box center [14, 143] width 7 height 7
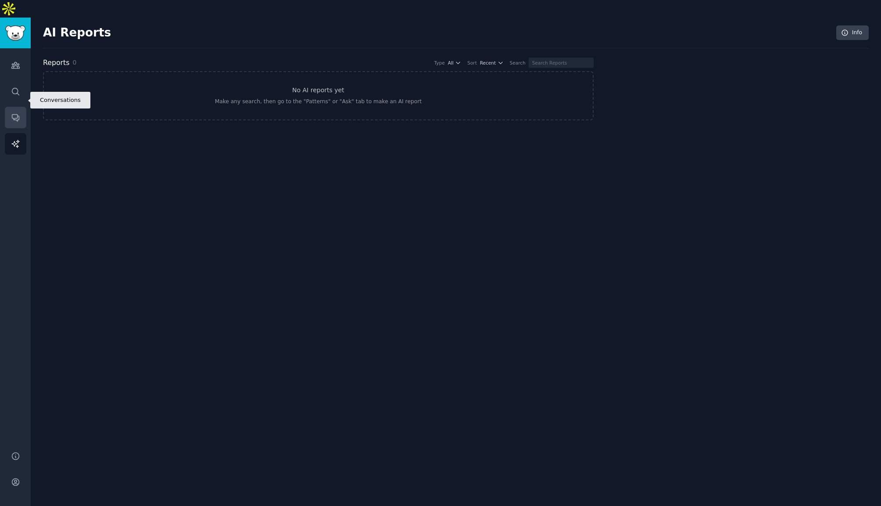
click at [13, 107] on link "Conversations" at bounding box center [16, 118] width 22 height 22
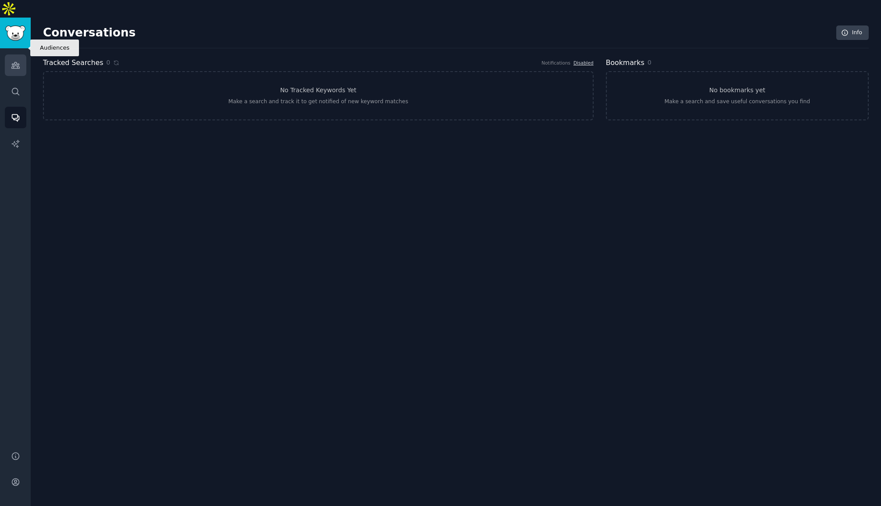
click at [14, 62] on icon "Sidebar" at bounding box center [15, 65] width 8 height 6
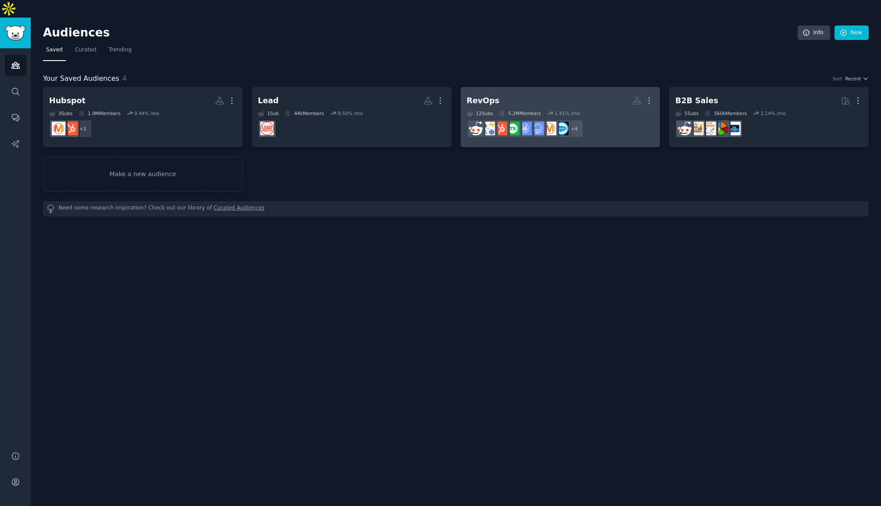
click at [596, 93] on h2 "RevOps More" at bounding box center [560, 100] width 187 height 15
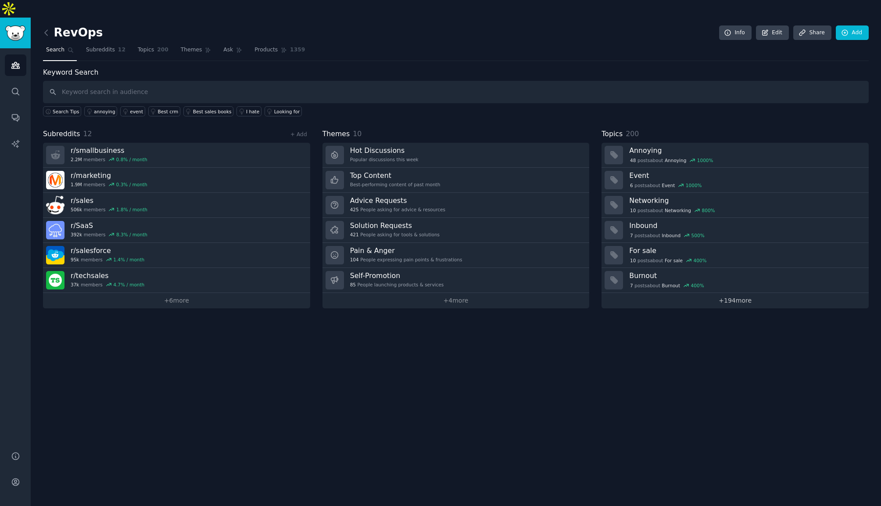
click at [729, 293] on link "+ 194 more" at bounding box center [735, 300] width 267 height 15
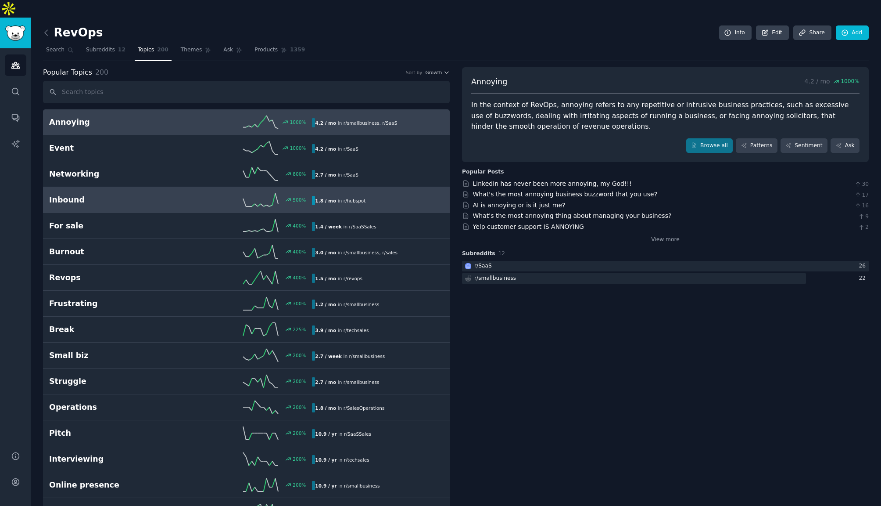
click at [69, 193] on div "Inbound 500 % 1.8 / mo in r/ hubspot" at bounding box center [246, 199] width 395 height 13
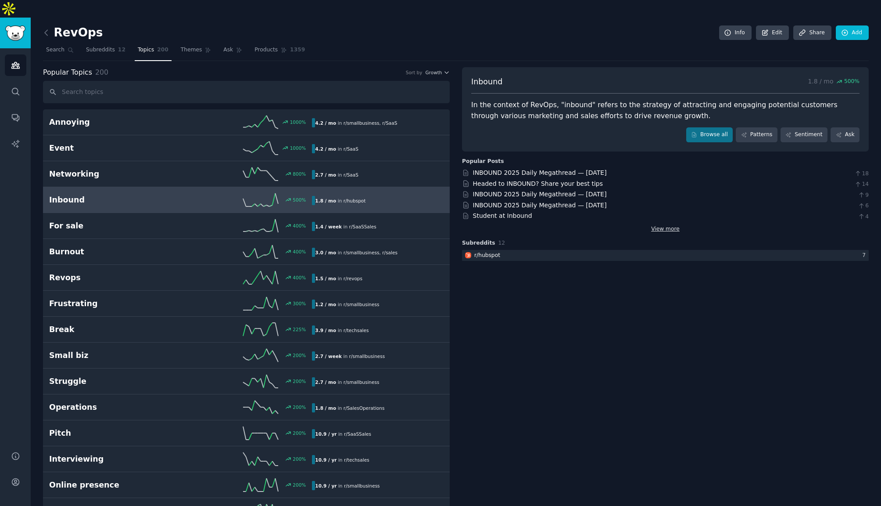
click at [668, 225] on link "View more" at bounding box center [665, 229] width 29 height 8
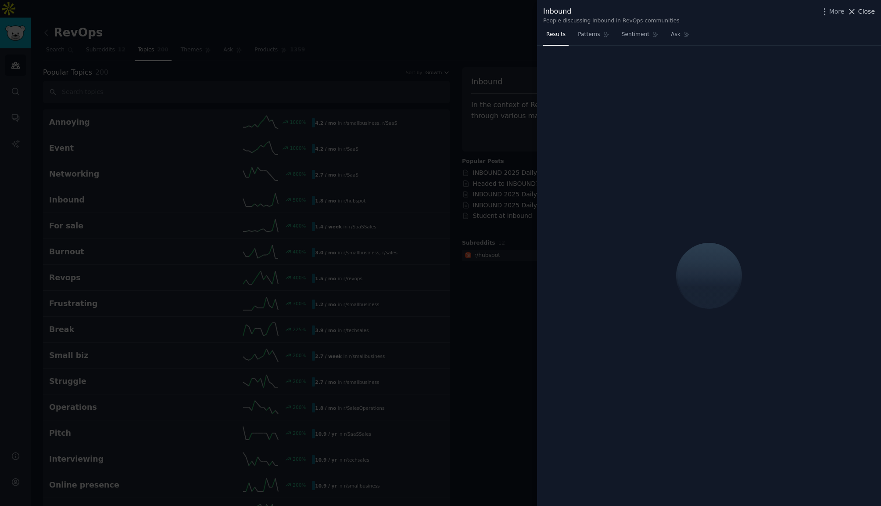
click at [864, 12] on span "Close" at bounding box center [866, 11] width 17 height 9
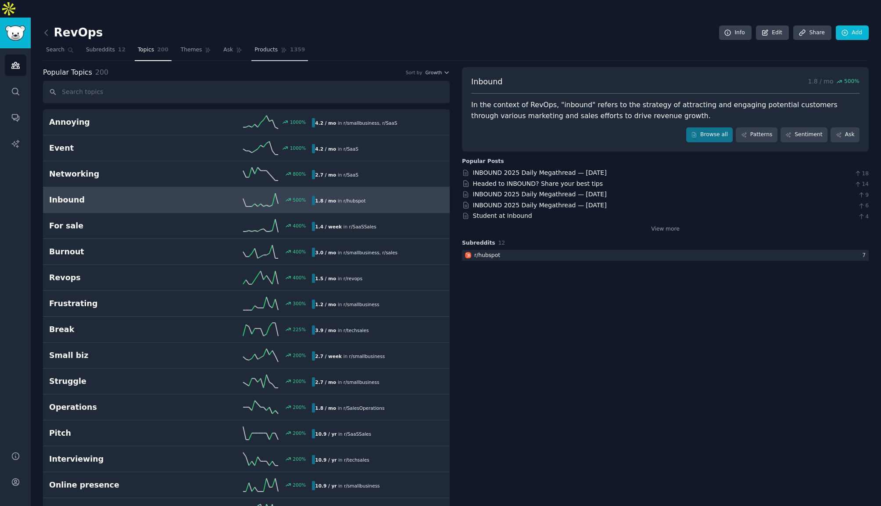
click at [282, 43] on link "Products 1359" at bounding box center [279, 52] width 57 height 18
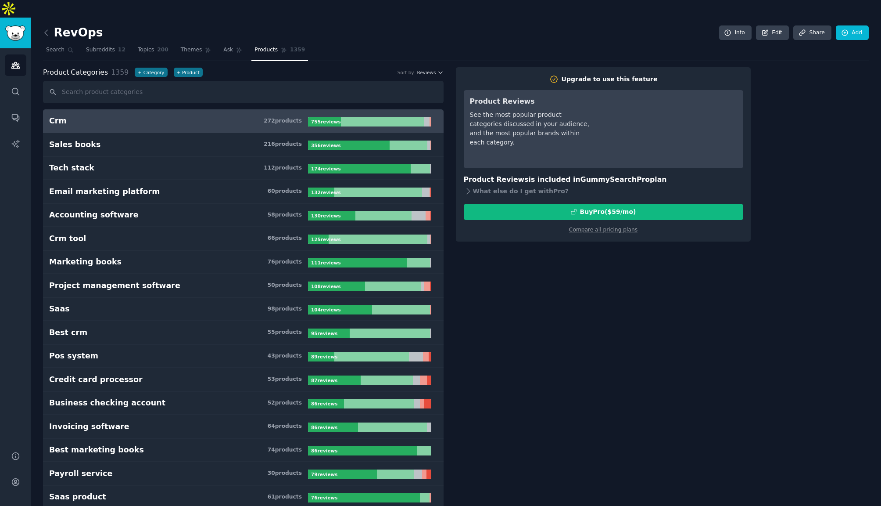
scroll to position [3, 0]
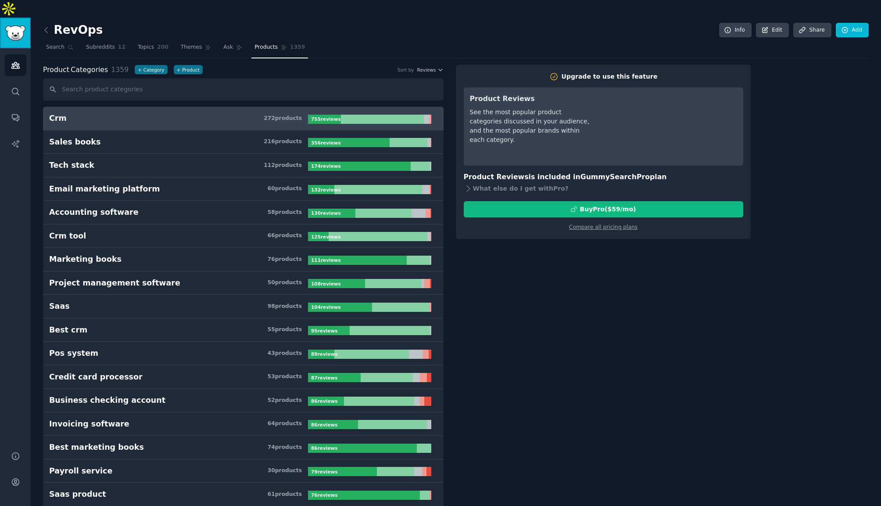
click at [22, 25] on img "Sidebar" at bounding box center [15, 32] width 20 height 15
